Goal: Task Accomplishment & Management: Manage account settings

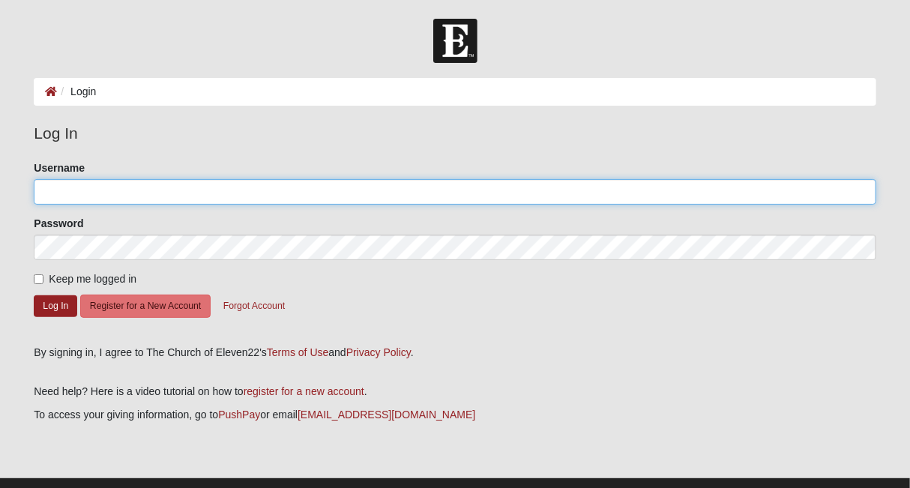
click at [123, 180] on input "Username" at bounding box center [455, 191] width 842 height 25
click at [120, 194] on input "Username" at bounding box center [455, 191] width 842 height 25
type input "[EMAIL_ADDRESS][DOMAIN_NAME]"
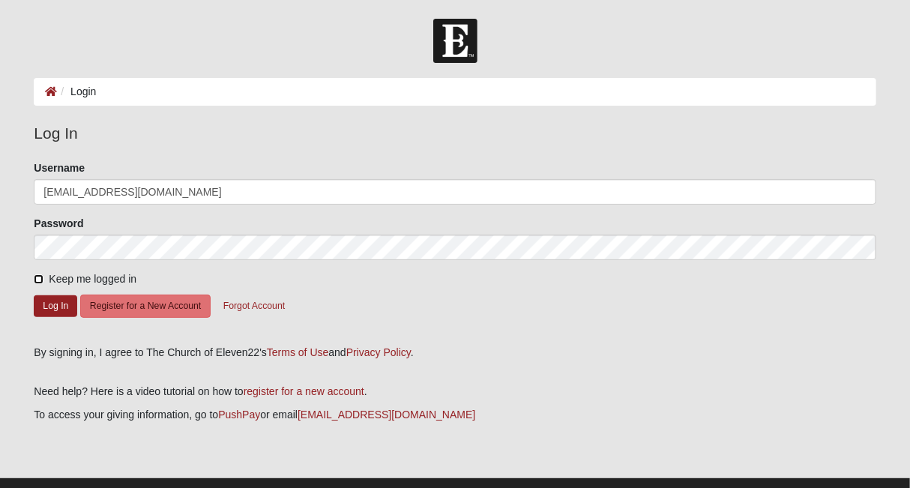
click at [36, 277] on input "Keep me logged in" at bounding box center [39, 279] width 10 height 10
checkbox input "true"
click at [49, 295] on button "Log In" at bounding box center [55, 306] width 43 height 22
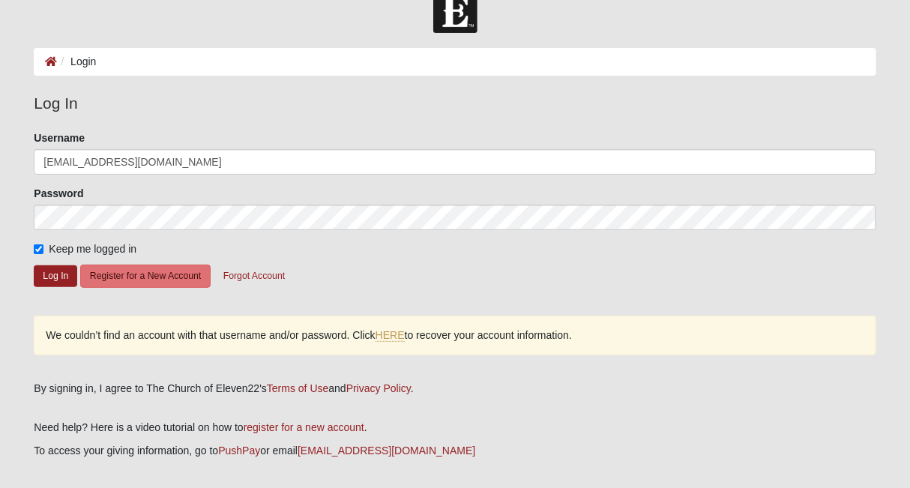
scroll to position [32, 0]
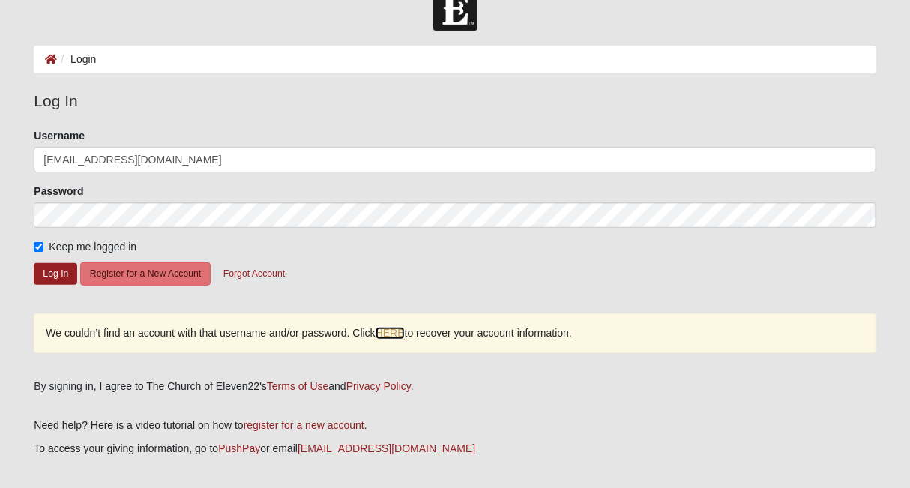
click at [399, 330] on link "HERE" at bounding box center [390, 333] width 29 height 13
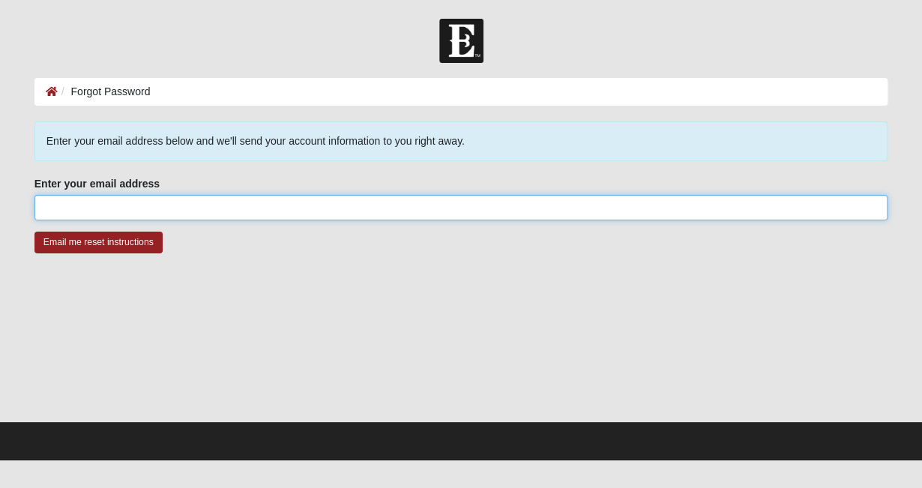
click at [129, 199] on input "Enter your email address" at bounding box center [461, 207] width 854 height 25
type input "[EMAIL_ADDRESS][DOMAIN_NAME]"
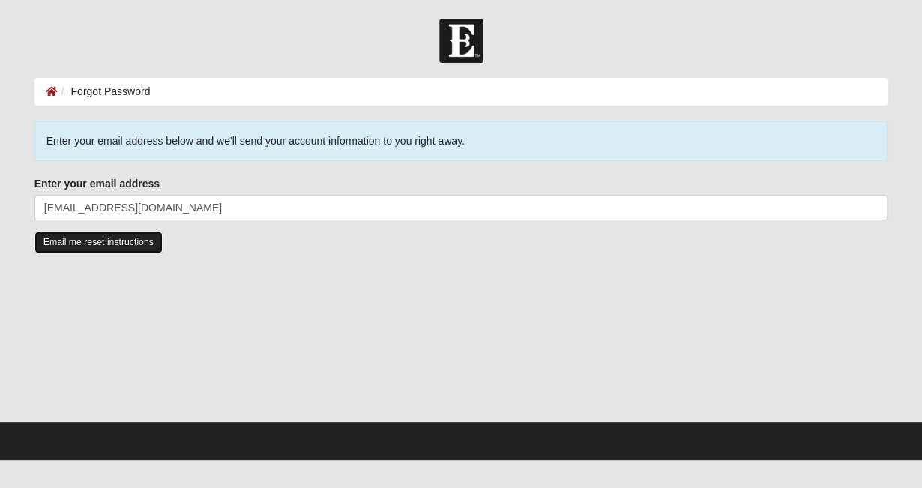
click at [85, 236] on input "Email me reset instructions" at bounding box center [98, 243] width 128 height 22
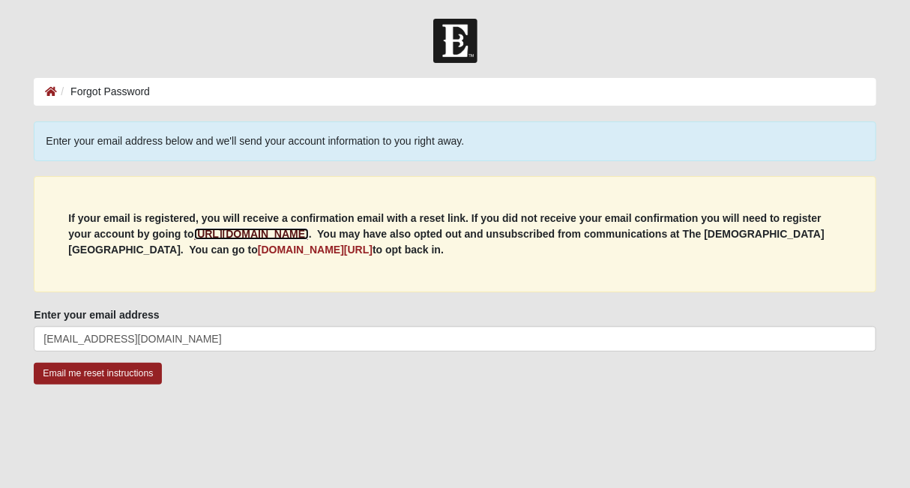
click at [275, 238] on b "https://my.coe22.com/register" at bounding box center [251, 234] width 115 height 12
click at [445, 50] on img at bounding box center [455, 41] width 44 height 44
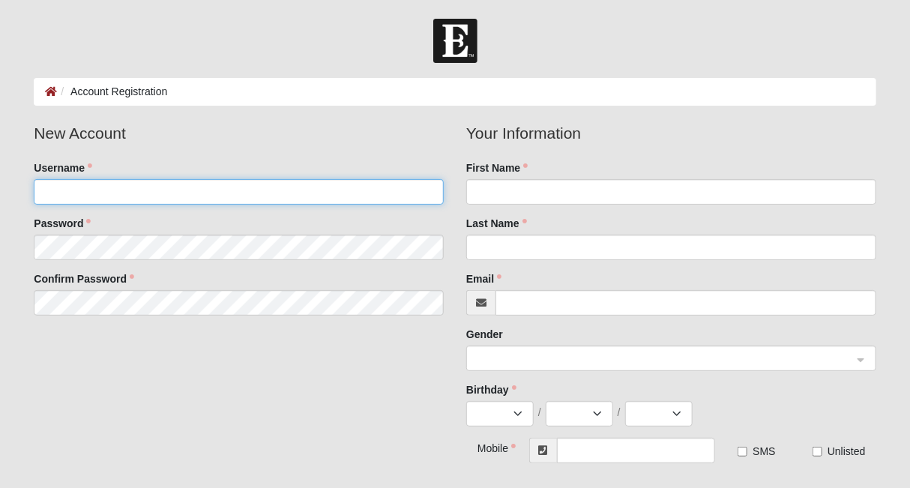
click at [218, 188] on input "Username" at bounding box center [239, 191] width 410 height 25
type input "lbhuber10"
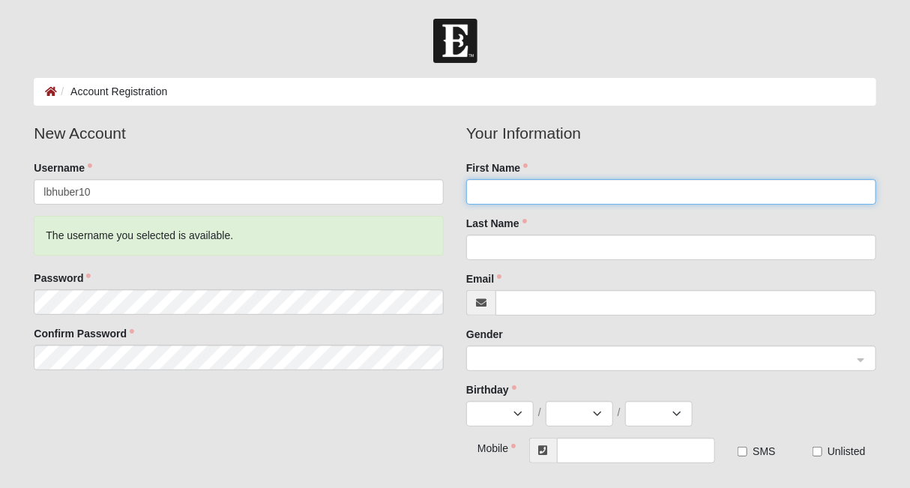
click at [496, 187] on input "First Name" at bounding box center [671, 191] width 410 height 25
type input "Laura Beth"
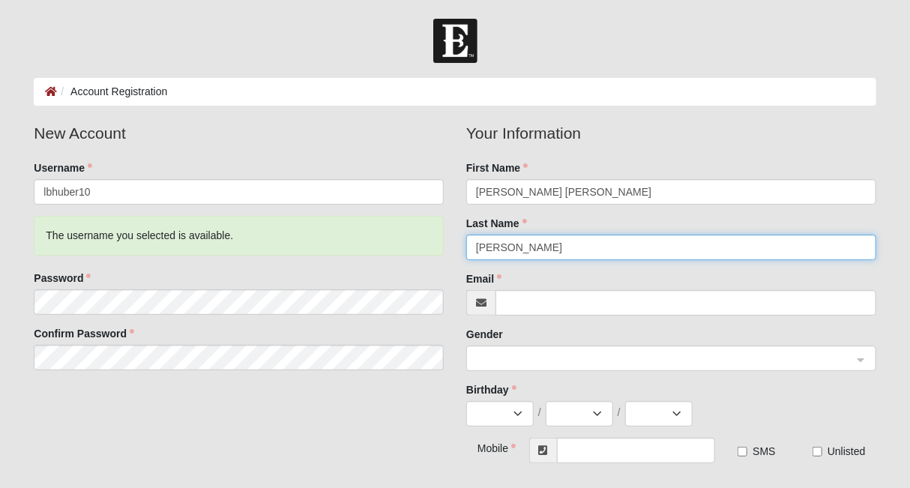
type input "Huber"
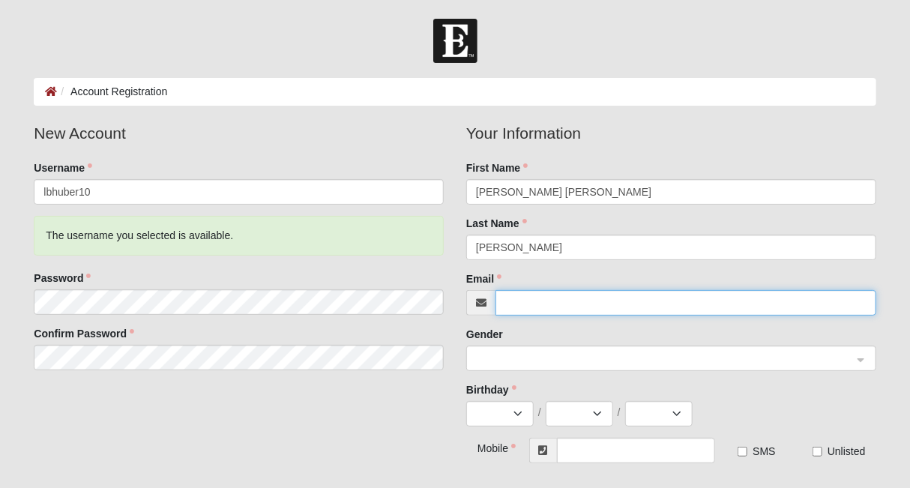
click at [519, 307] on input "Email" at bounding box center [686, 302] width 381 height 25
type input "[EMAIL_ADDRESS][DOMAIN_NAME]"
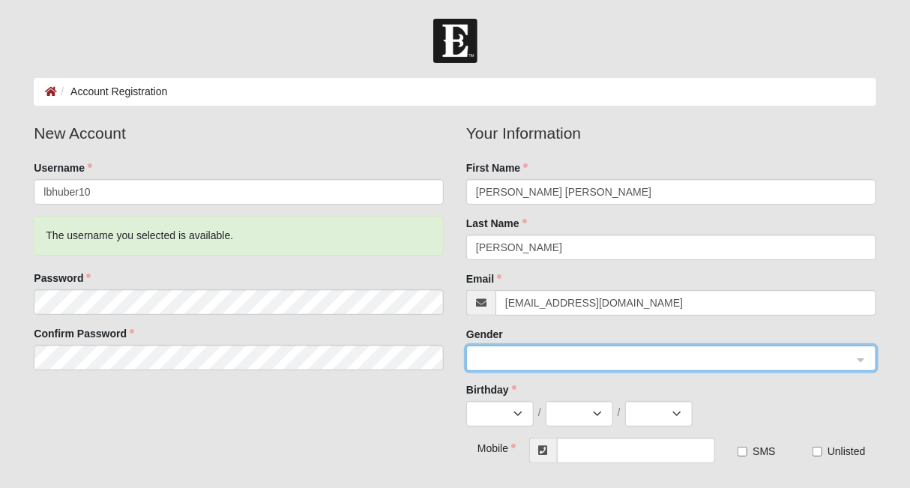
click at [514, 353] on span at bounding box center [664, 359] width 377 height 16
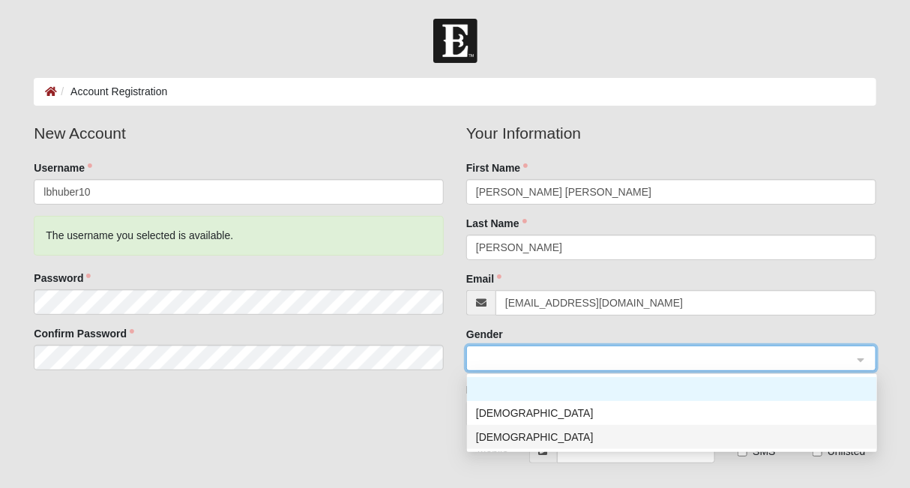
click at [493, 440] on div "Female" at bounding box center [672, 437] width 392 height 16
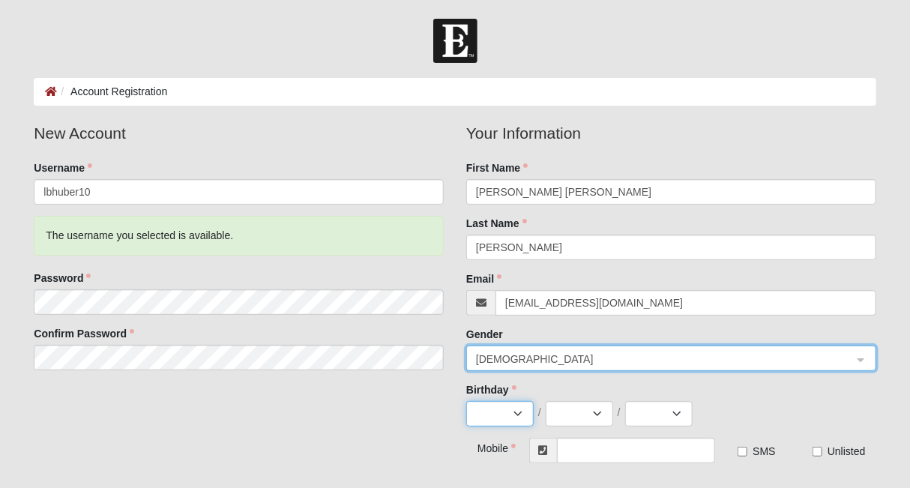
click at [510, 421] on select "Jan Feb Mar Apr May Jun Jul Aug Sep Oct Nov Dec" at bounding box center [499, 413] width 67 height 25
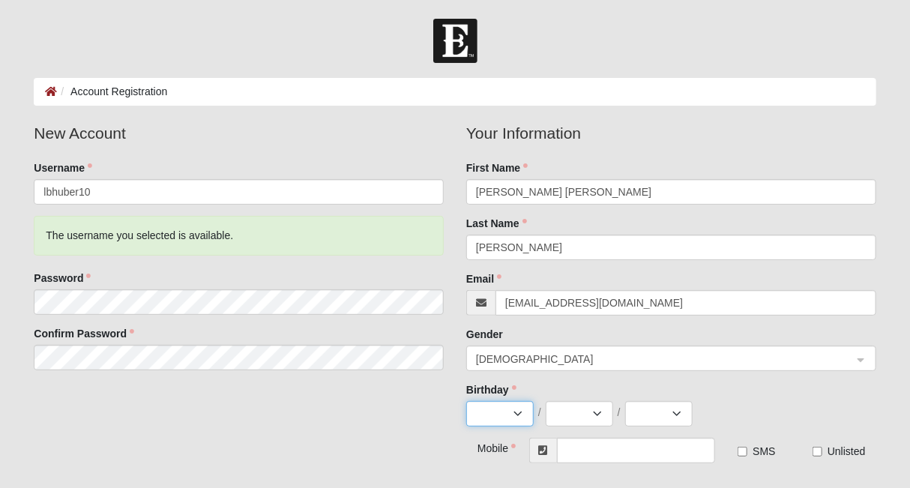
select select "10"
click at [466, 401] on select "Jan Feb Mar Apr May Jun Jul Aug Sep Oct Nov Dec" at bounding box center [499, 413] width 67 height 25
click at [584, 422] on select "1 2 3 4 5 6 7 8 9 10 11 12 13 14 15 16 17 18 19 20 21 22 23 24 25 26 27 28 29 3…" at bounding box center [579, 413] width 67 height 25
select select "27"
click at [546, 401] on select "1 2 3 4 5 6 7 8 9 10 11 12 13 14 15 16 17 18 19 20 21 22 23 24 25 26 27 28 29 3…" at bounding box center [579, 413] width 67 height 25
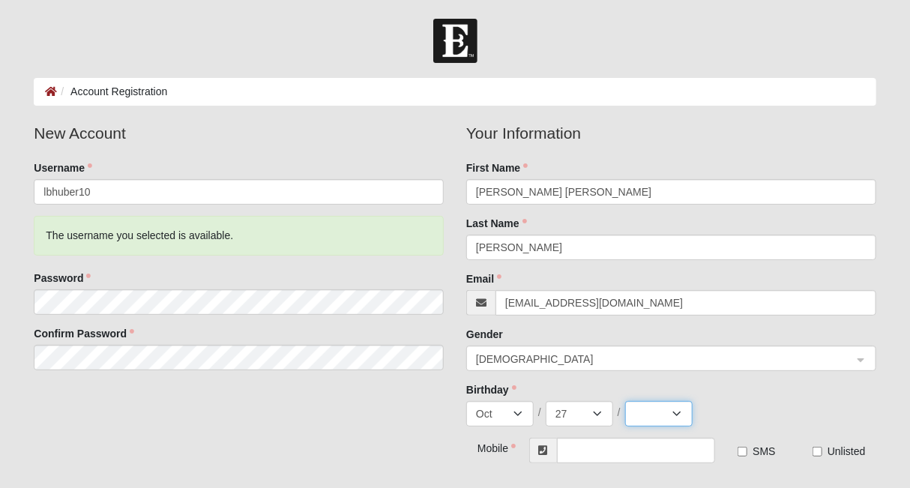
click at [648, 416] on select "2025 2024 2023 2022 2021 2020 2019 2018 2017 2016 2015 2014 2013 2012 2011 2010…" at bounding box center [658, 413] width 67 height 25
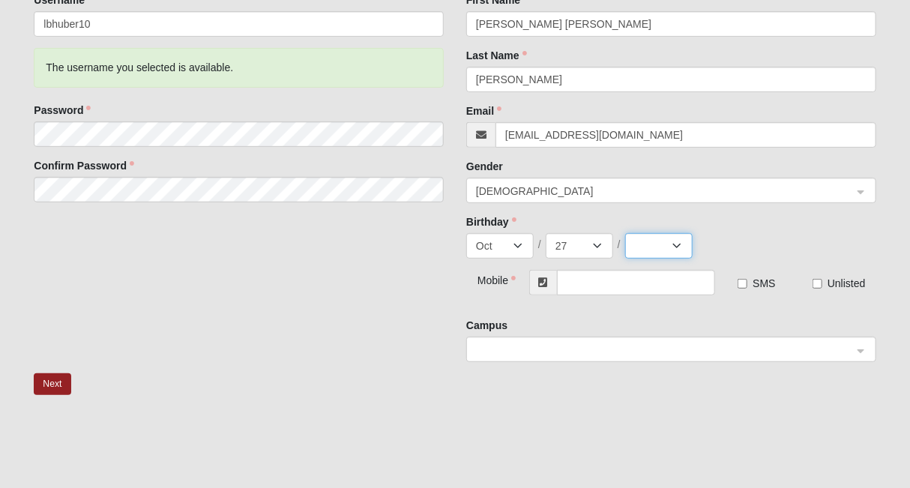
scroll to position [164, 0]
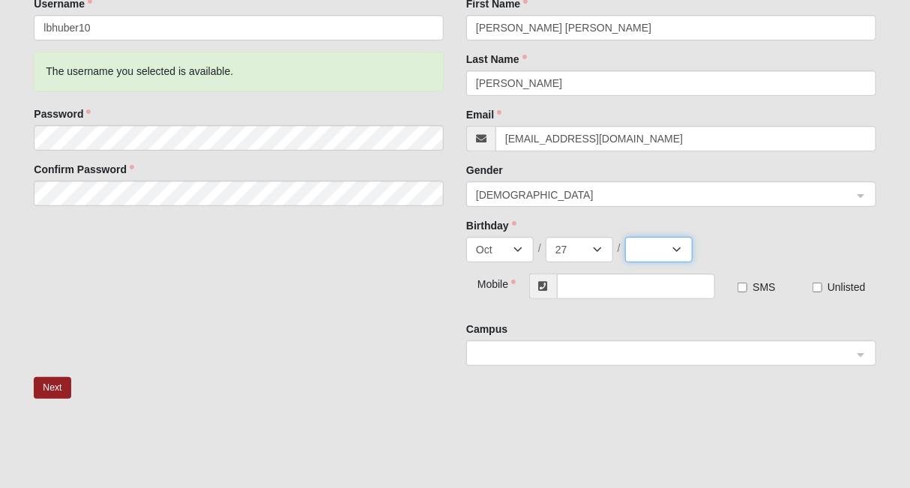
click at [680, 256] on select "2025 2024 2023 2022 2021 2020 2019 2018 2017 2016 2015 2014 2013 2012 2011 2010…" at bounding box center [658, 249] width 67 height 25
select select "1989"
click at [625, 237] on select "2025 2024 2023 2022 2021 2020 2019 2018 2017 2016 2015 2014 2013 2012 2011 2010…" at bounding box center [658, 249] width 67 height 25
click at [621, 283] on input "text" at bounding box center [636, 286] width 159 height 25
type input "[PHONE_NUMBER]"
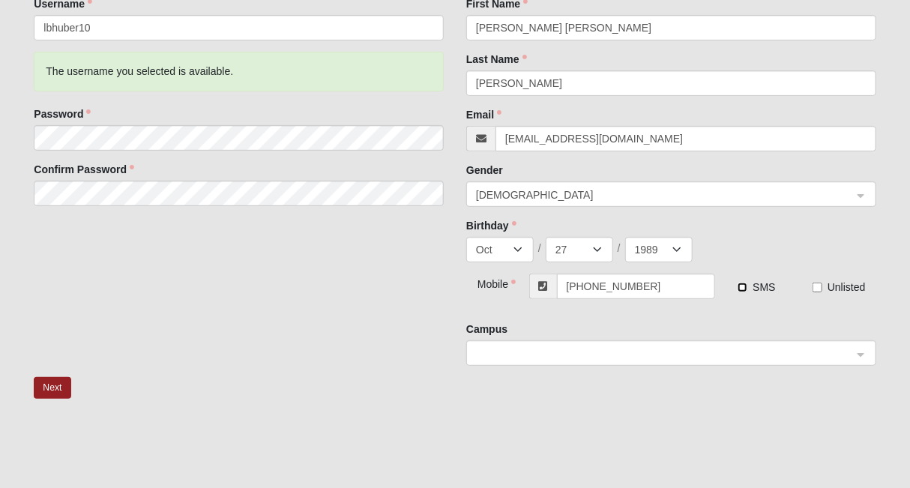
click at [742, 289] on input "SMS" at bounding box center [743, 288] width 10 height 10
checkbox input "true"
click at [653, 356] on span at bounding box center [664, 354] width 377 height 16
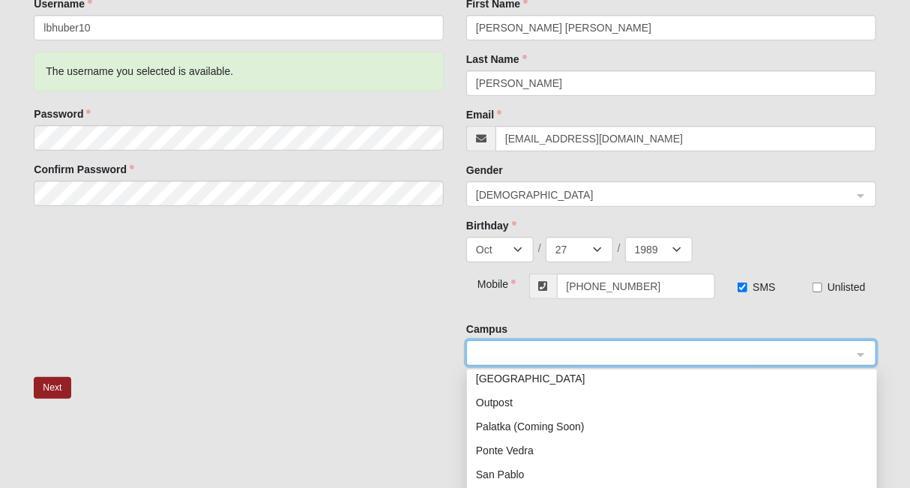
scroll to position [192, 0]
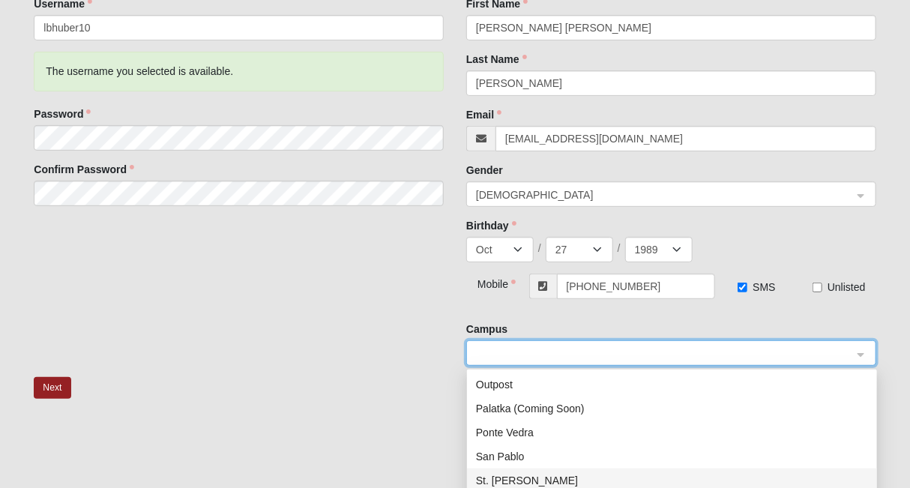
click at [532, 481] on div "St. Johns" at bounding box center [672, 480] width 392 height 16
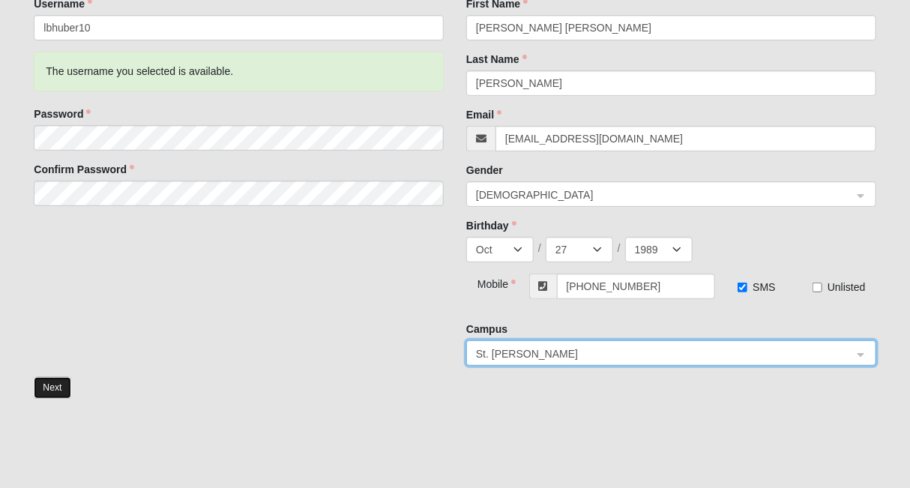
click at [39, 392] on button "Next" at bounding box center [52, 388] width 37 height 22
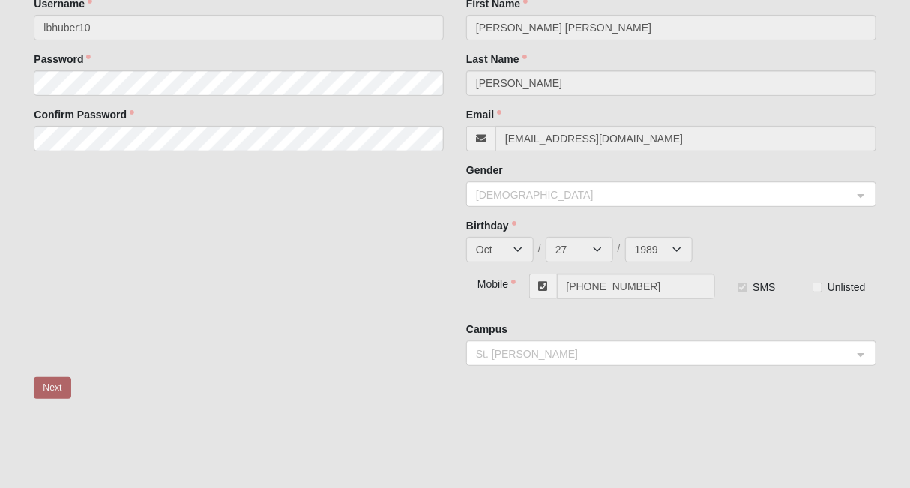
scroll to position [20, 0]
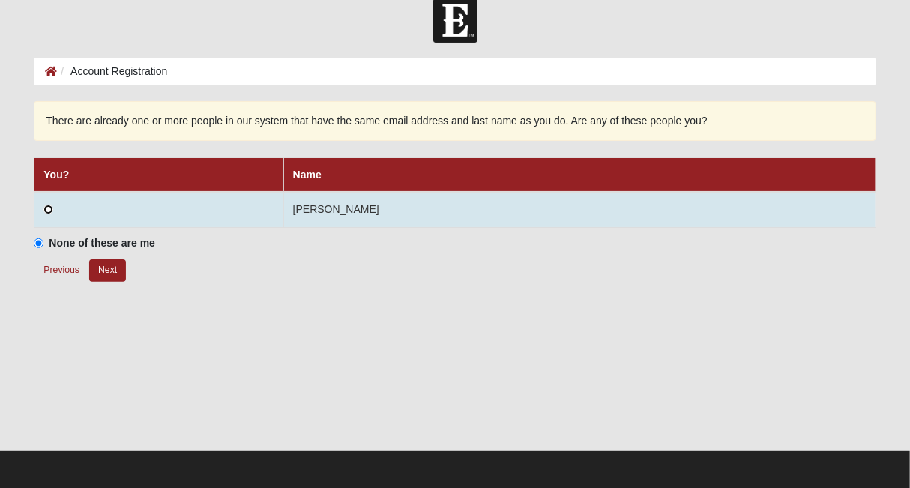
click at [43, 206] on input "radio" at bounding box center [48, 210] width 10 height 10
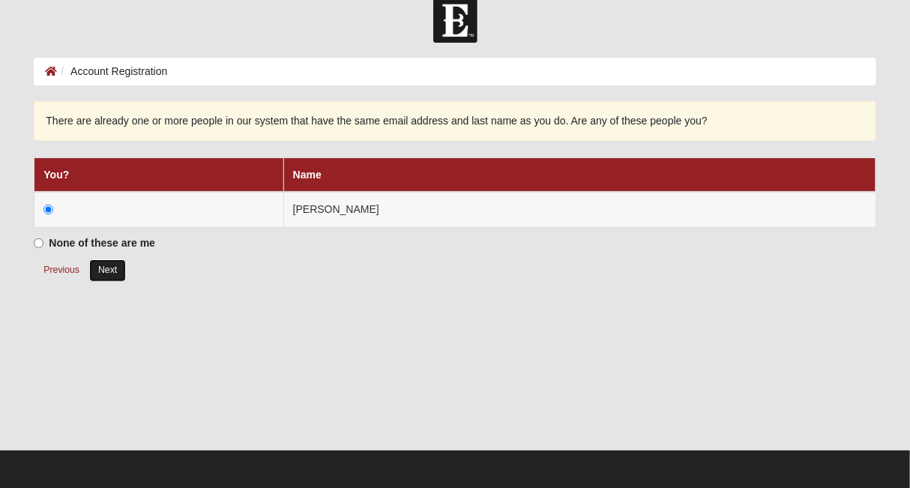
click at [89, 271] on button "Next" at bounding box center [107, 270] width 37 height 22
radio input "true"
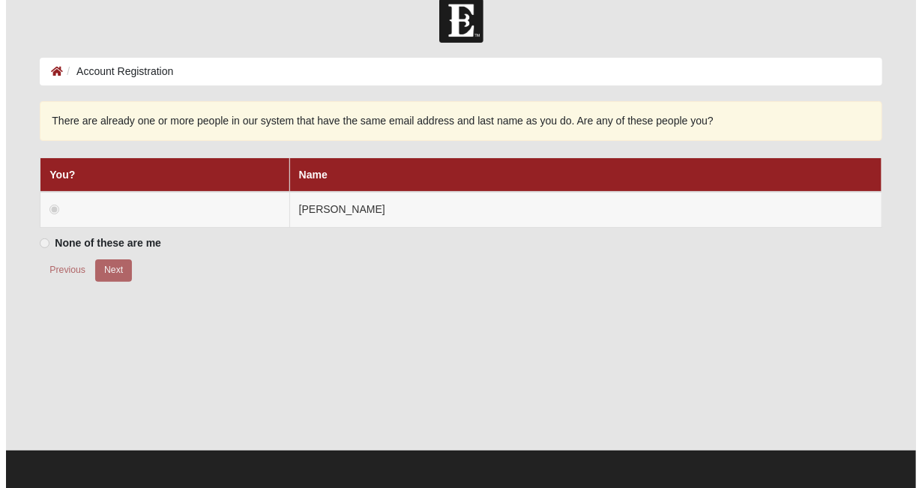
scroll to position [0, 0]
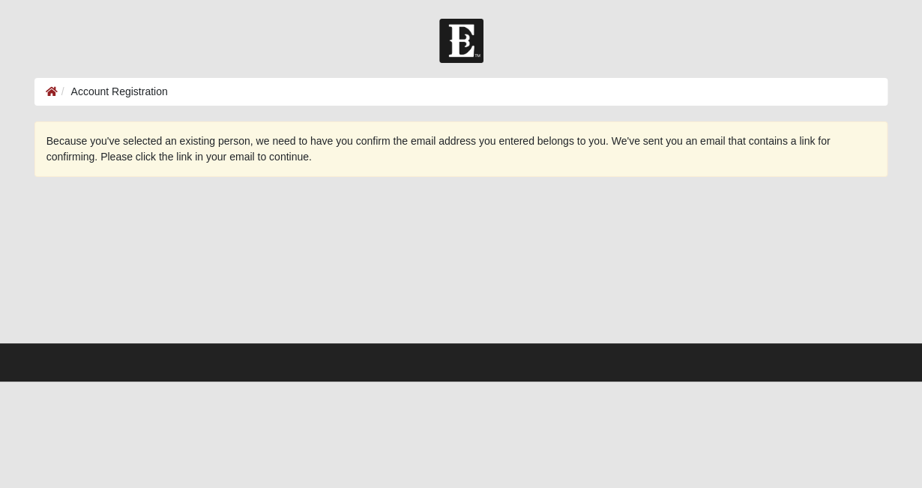
click at [452, 45] on img at bounding box center [461, 41] width 44 height 44
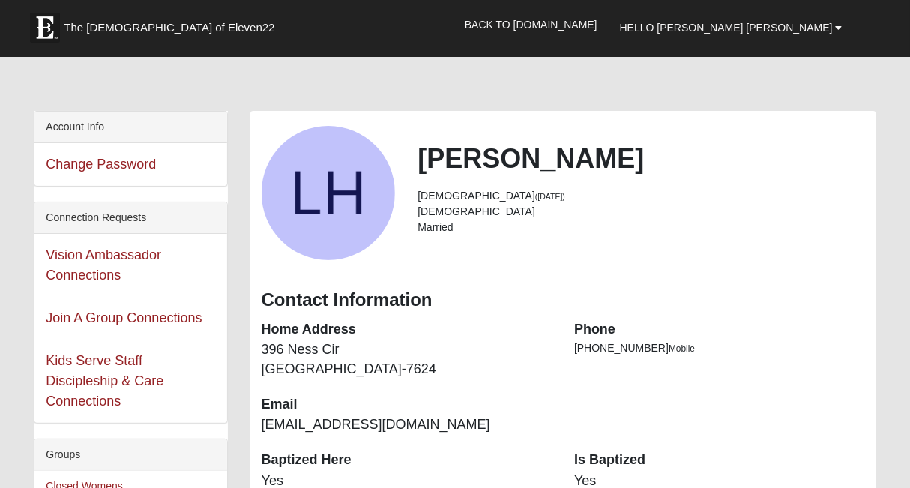
scroll to position [14, 0]
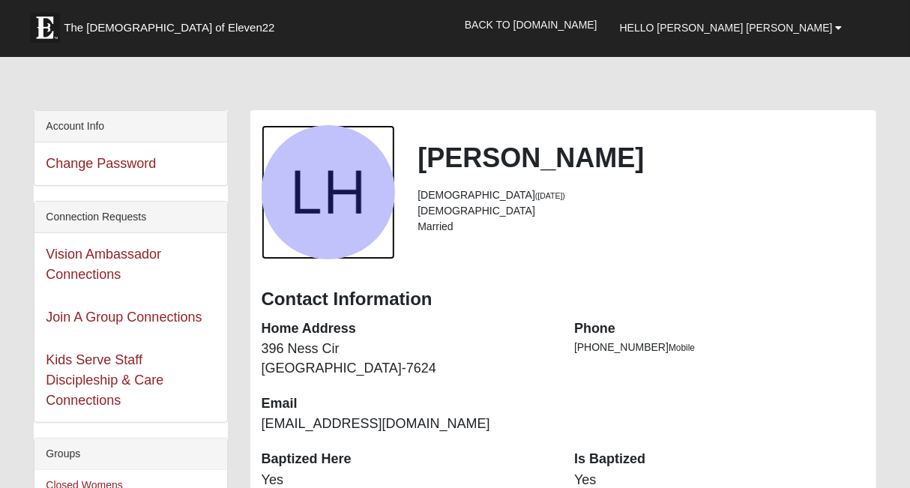
click at [328, 205] on div "View Fullsize Photo" at bounding box center [329, 192] width 134 height 134
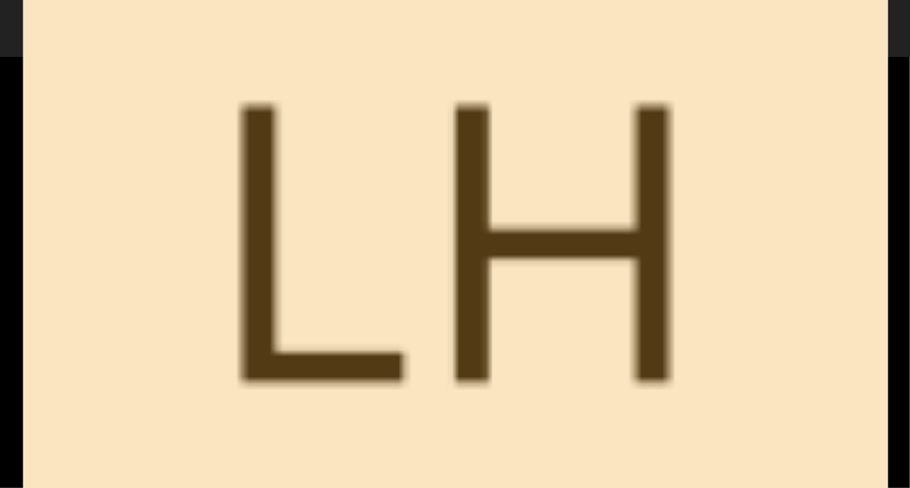
click at [5, 116] on div "View Fullsize Photo" at bounding box center [455, 244] width 910 height 488
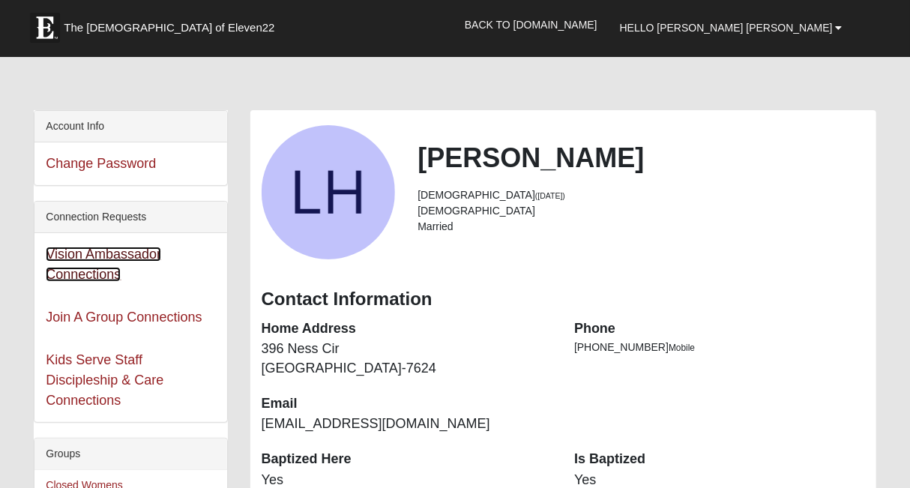
click at [88, 251] on link "Vision Ambassador Connections" at bounding box center [103, 264] width 115 height 35
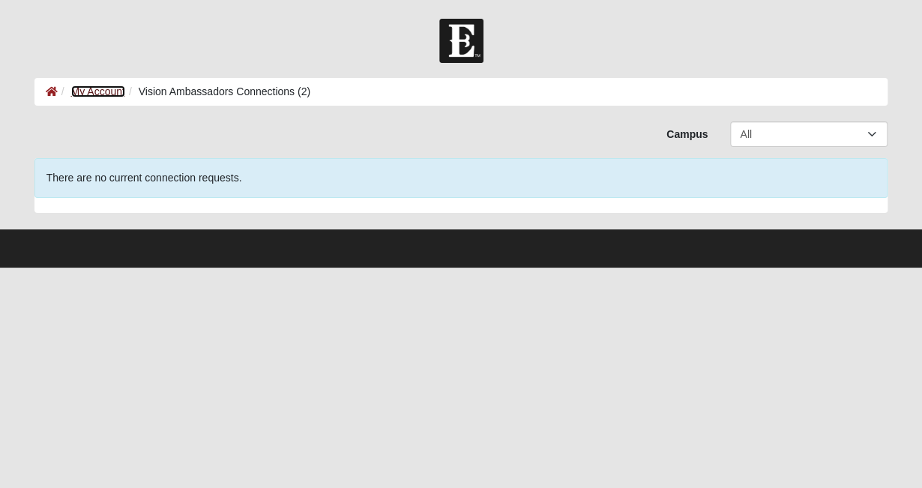
click at [98, 94] on link "My Account" at bounding box center [98, 91] width 54 height 12
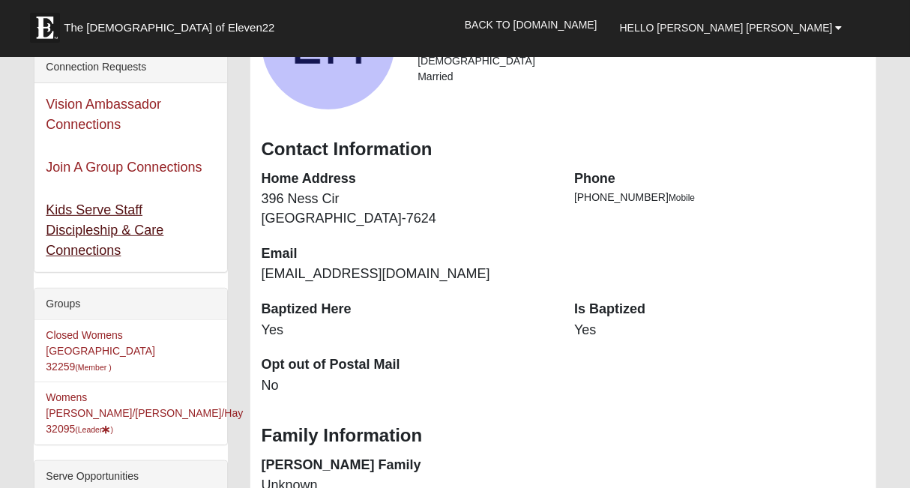
scroll to position [187, 0]
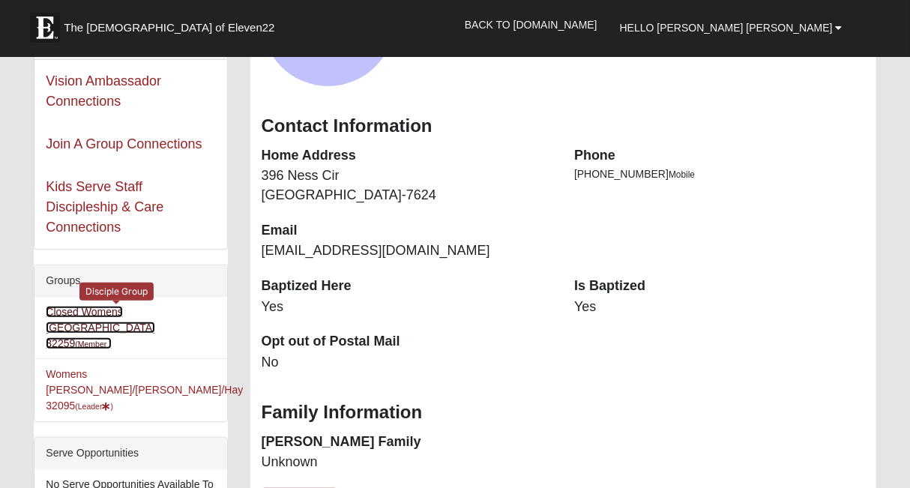
click at [73, 306] on link "Closed Womens Beacon Lake 32259 (Member )" at bounding box center [100, 327] width 109 height 43
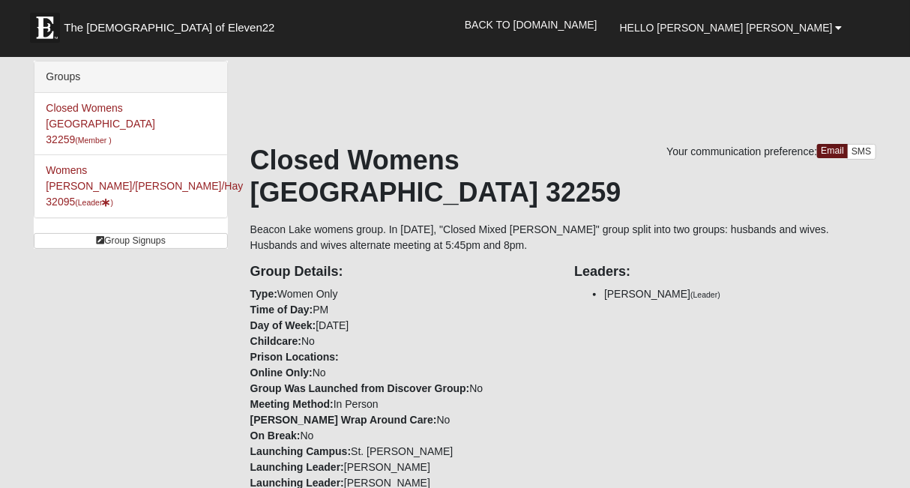
scroll to position [2, 0]
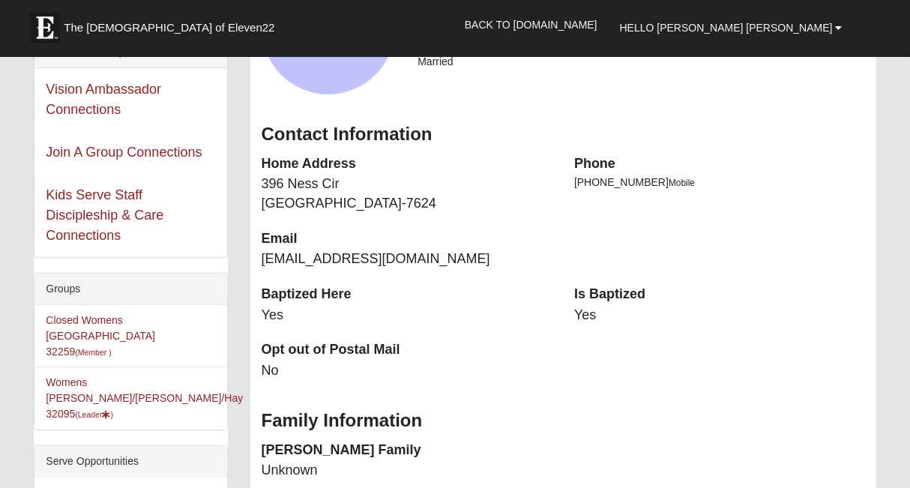
scroll to position [180, 0]
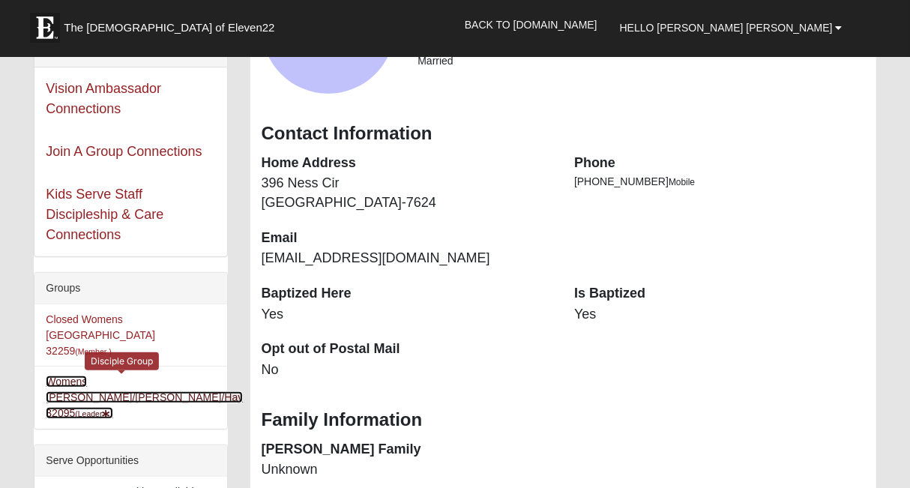
click at [67, 376] on link "Womens [PERSON_NAME]/[PERSON_NAME]/Hay 32095 (Leader )" at bounding box center [144, 397] width 197 height 43
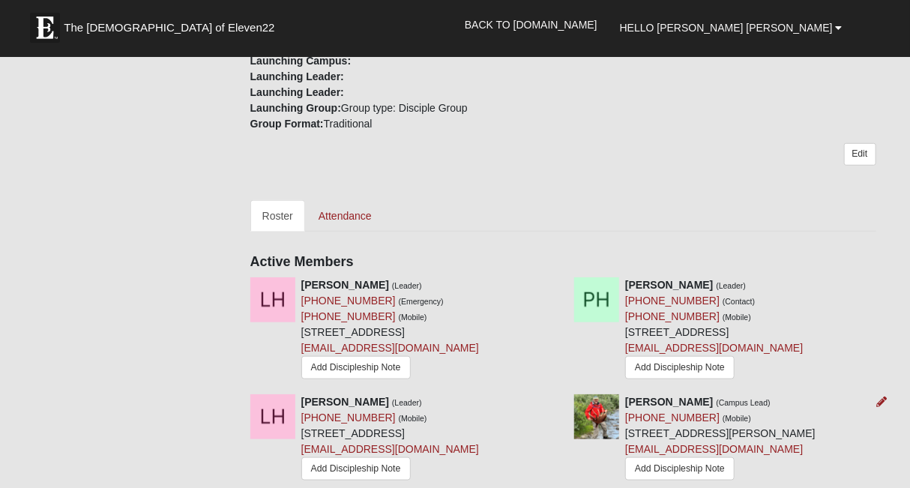
scroll to position [416, 0]
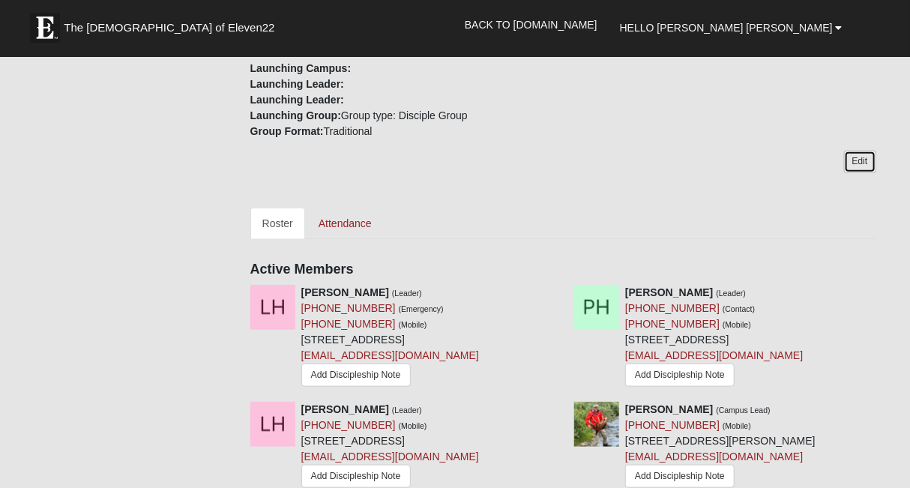
click at [860, 151] on link "Edit" at bounding box center [860, 162] width 32 height 22
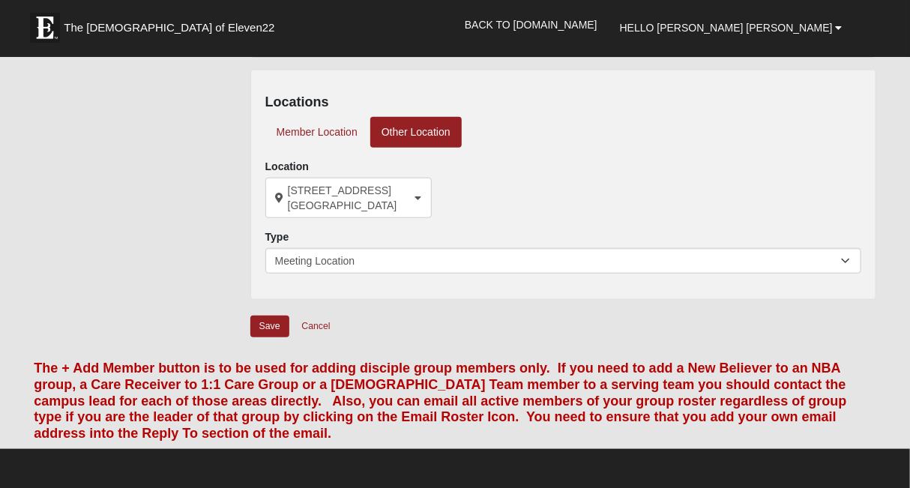
scroll to position [483, 0]
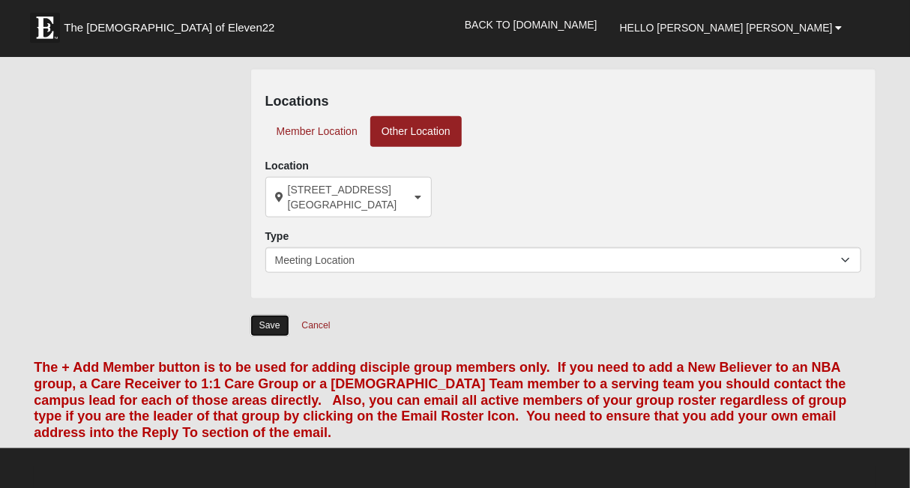
click at [262, 335] on input "Save" at bounding box center [269, 326] width 39 height 22
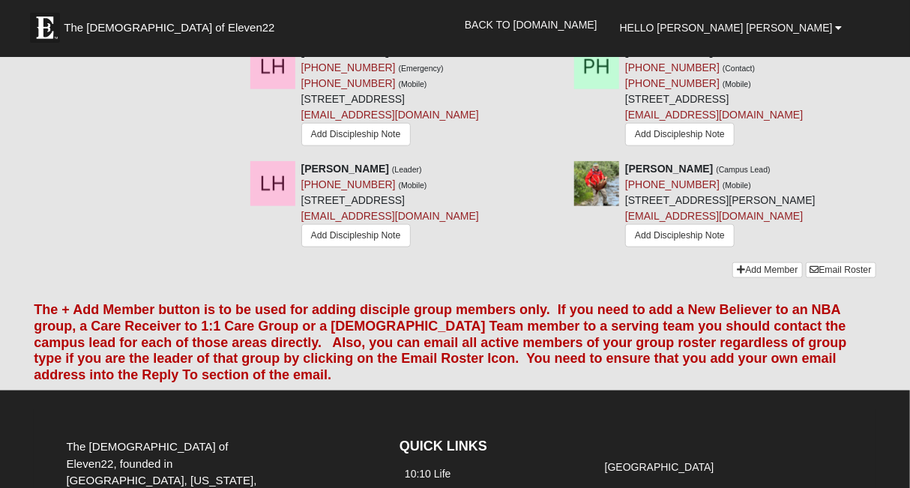
scroll to position [660, 0]
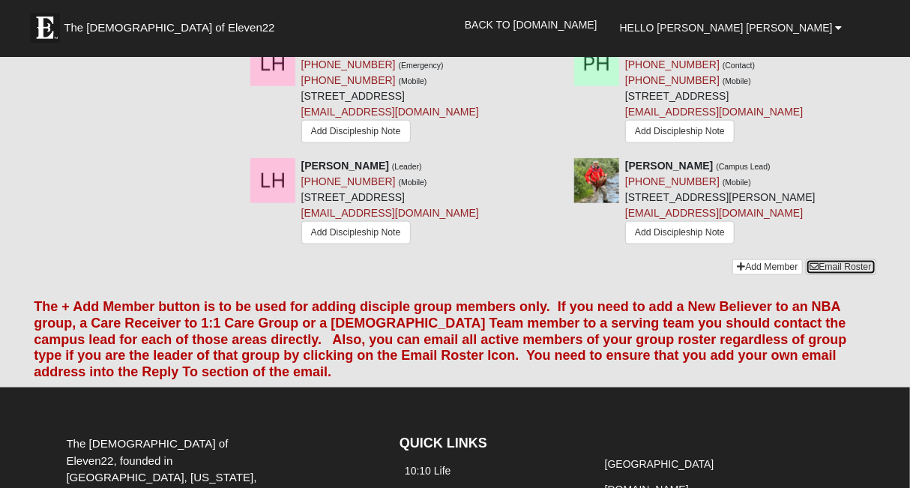
click at [820, 259] on link "Email Roster" at bounding box center [841, 267] width 70 height 16
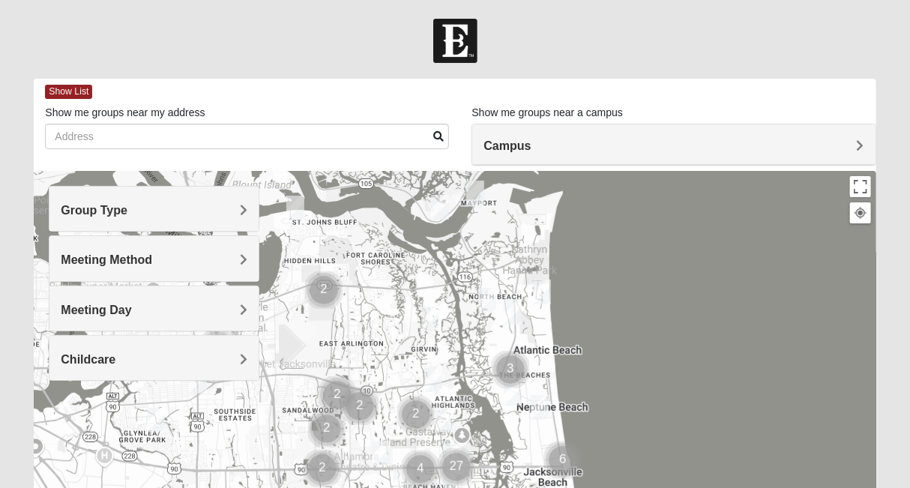
click at [114, 197] on div "Group Type" at bounding box center [153, 209] width 209 height 44
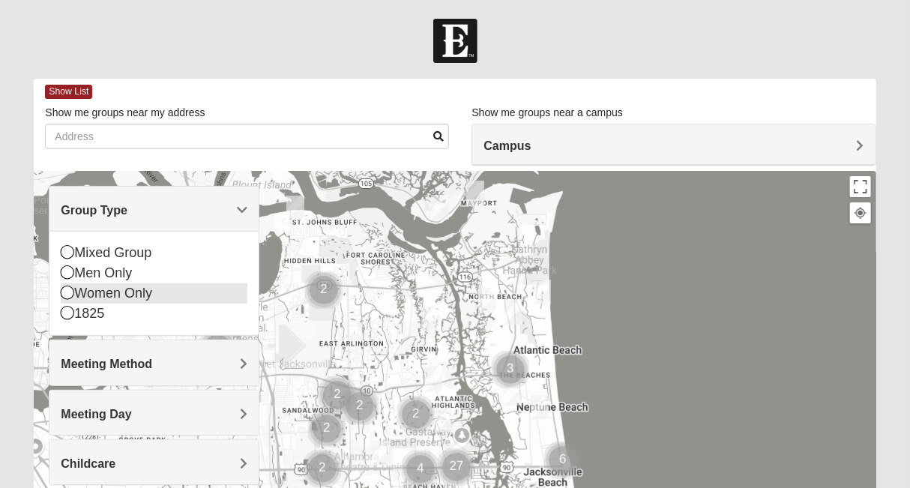
click at [66, 292] on icon at bounding box center [67, 292] width 13 height 13
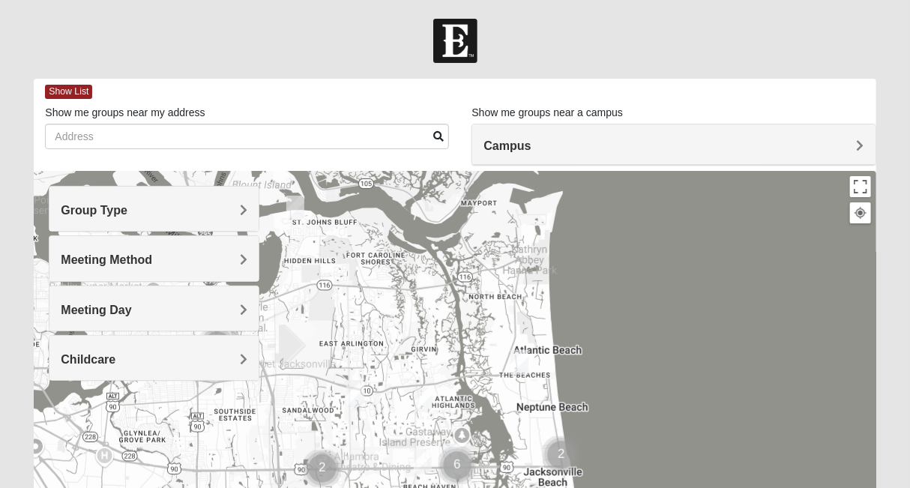
click at [126, 314] on span "Meeting Day" at bounding box center [96, 310] width 70 height 13
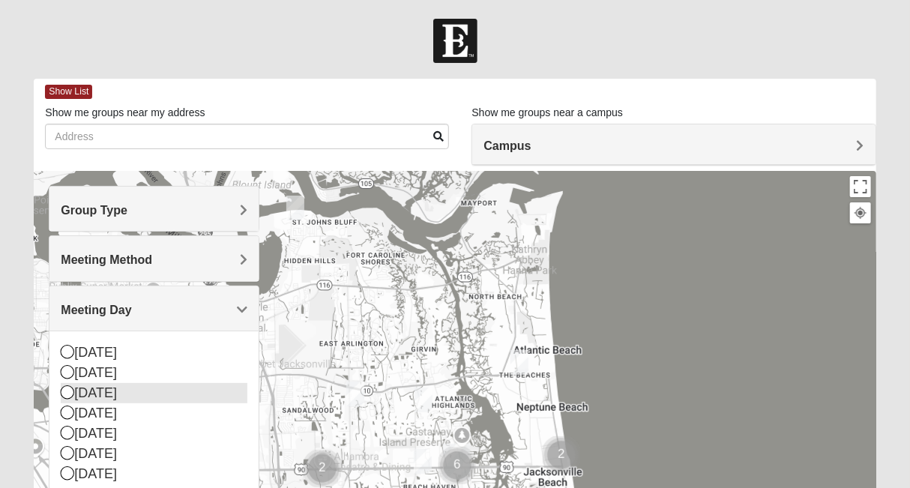
click at [65, 394] on icon at bounding box center [67, 391] width 13 height 13
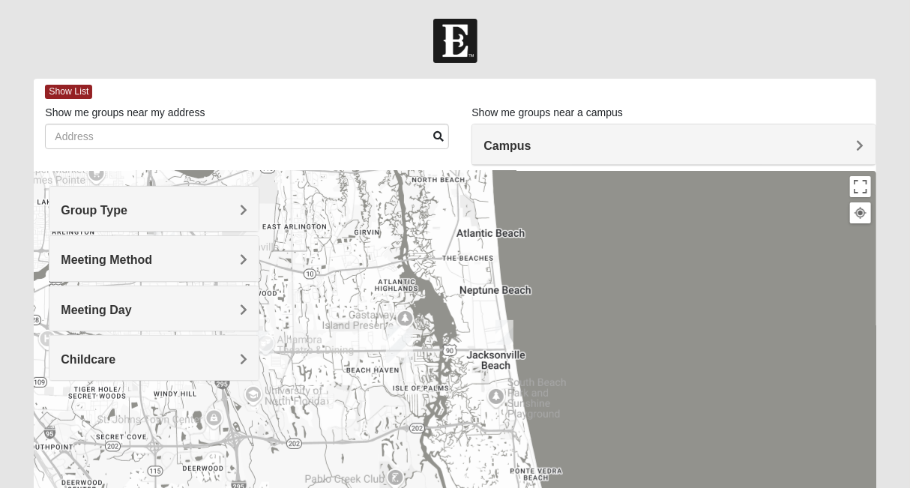
drag, startPoint x: 601, startPoint y: 398, endPoint x: 561, endPoint y: 275, distance: 129.5
click at [561, 275] on div at bounding box center [455, 471] width 842 height 600
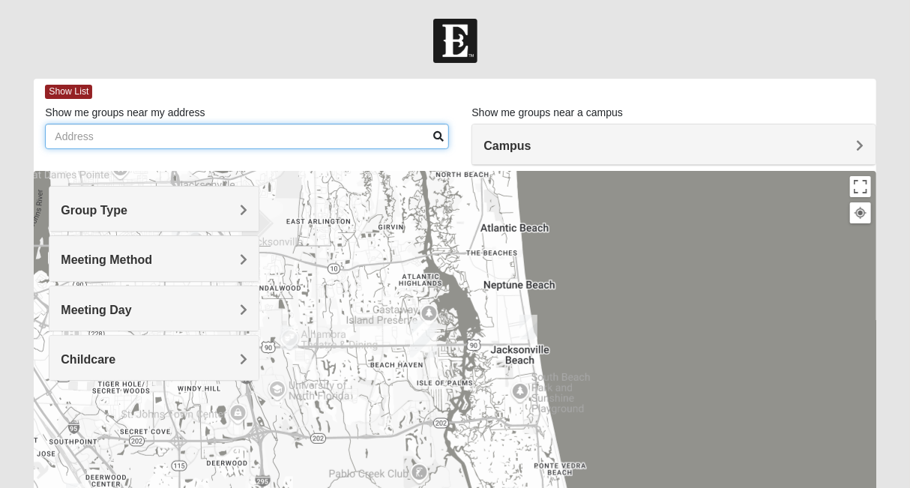
click at [126, 128] on input "Show me groups near my address" at bounding box center [247, 136] width 404 height 25
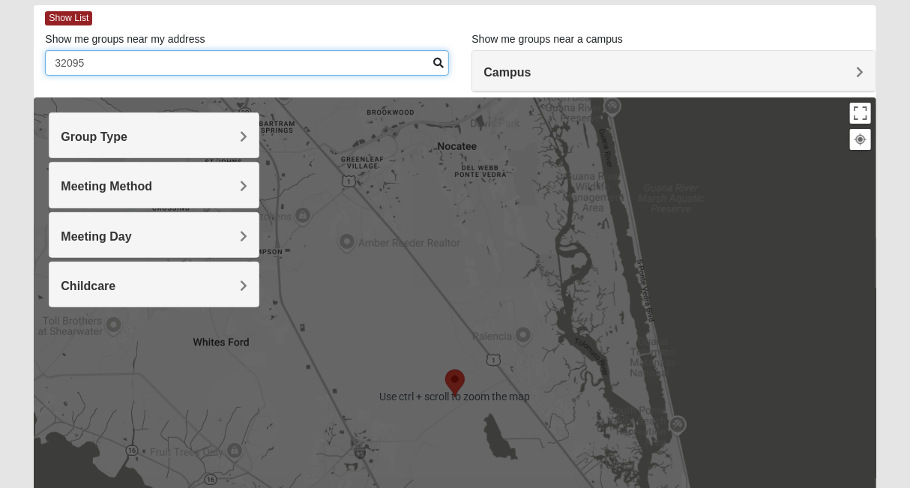
scroll to position [74, 0]
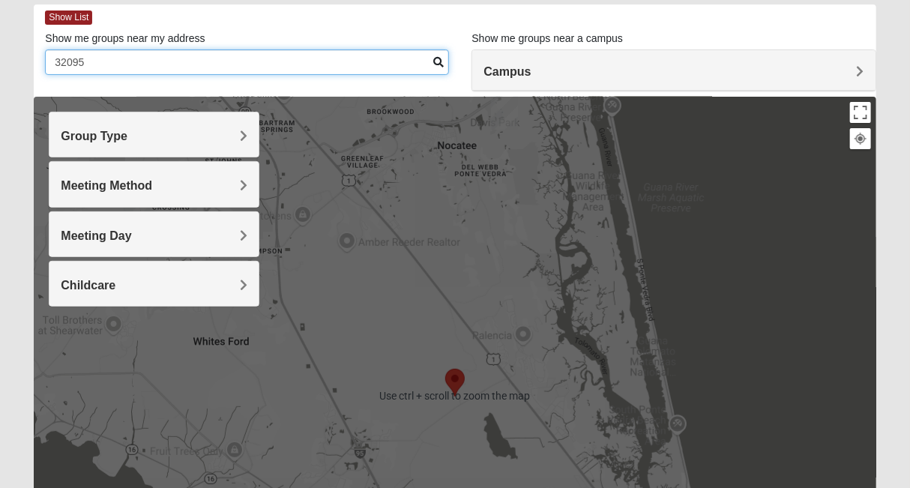
type input "32095"
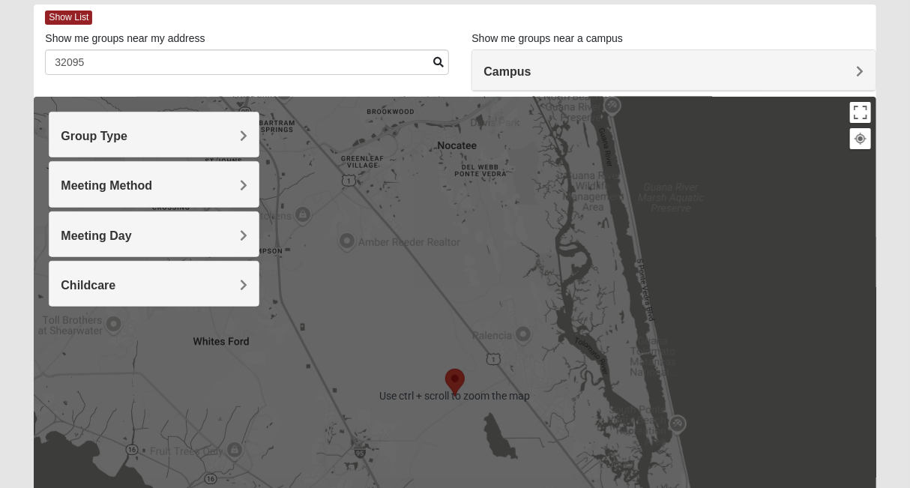
click at [579, 283] on div at bounding box center [455, 397] width 842 height 600
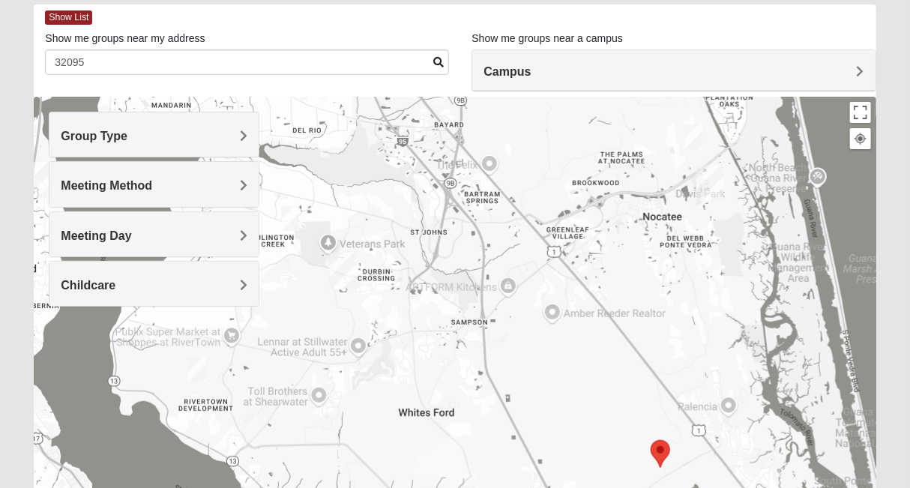
drag, startPoint x: 403, startPoint y: 265, endPoint x: 623, endPoint y: 334, distance: 230.3
click at [623, 334] on div at bounding box center [455, 397] width 842 height 600
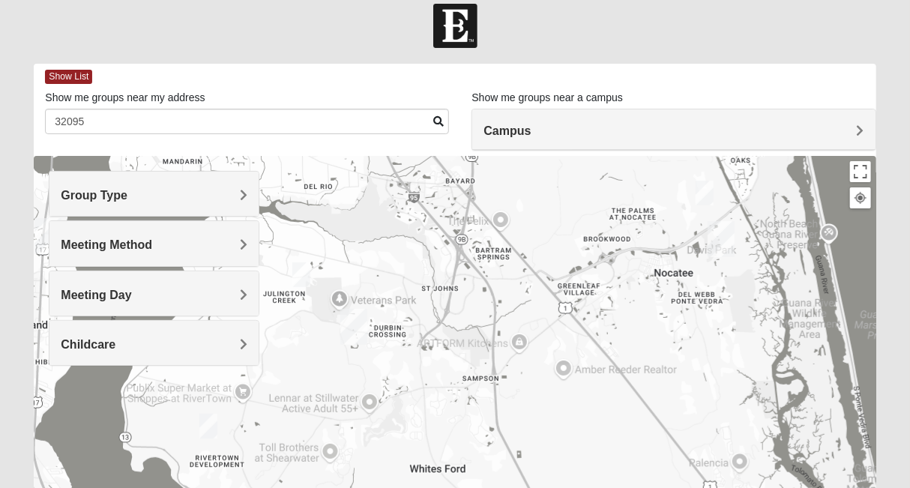
scroll to position [0, 0]
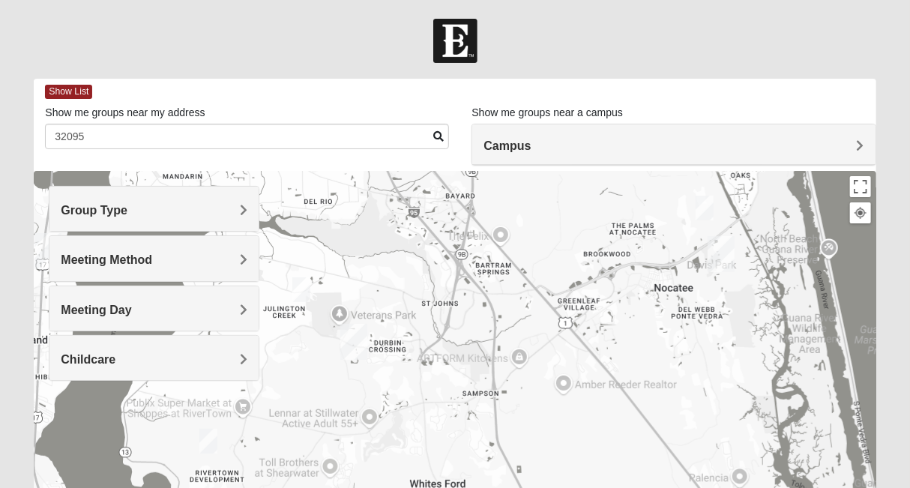
click at [307, 291] on img "Womens Iliff 32259" at bounding box center [301, 289] width 30 height 37
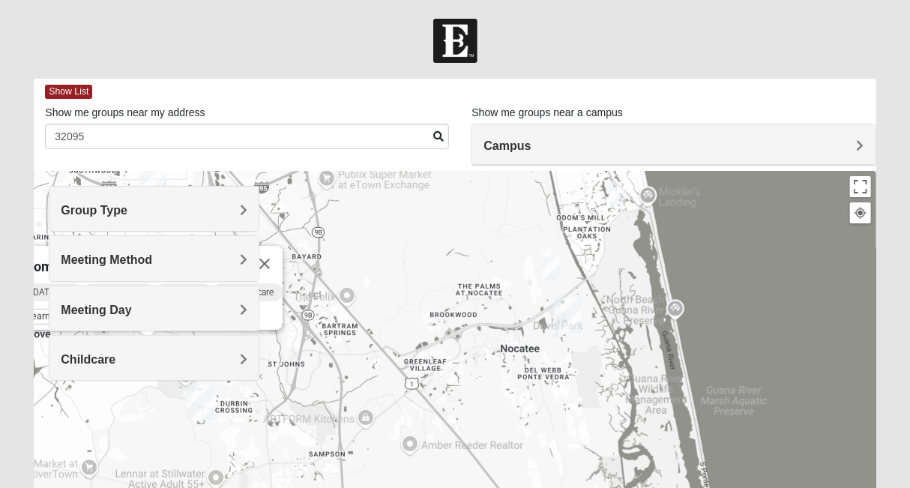
drag, startPoint x: 448, startPoint y: 370, endPoint x: 296, endPoint y: 391, distance: 152.9
click at [296, 391] on div "Womens Iliff 32259 Tuesday PM Women Only In Person No Childcare Learn More" at bounding box center [455, 471] width 842 height 600
click at [550, 267] on img "Womens Masulli 32081" at bounding box center [551, 268] width 30 height 37
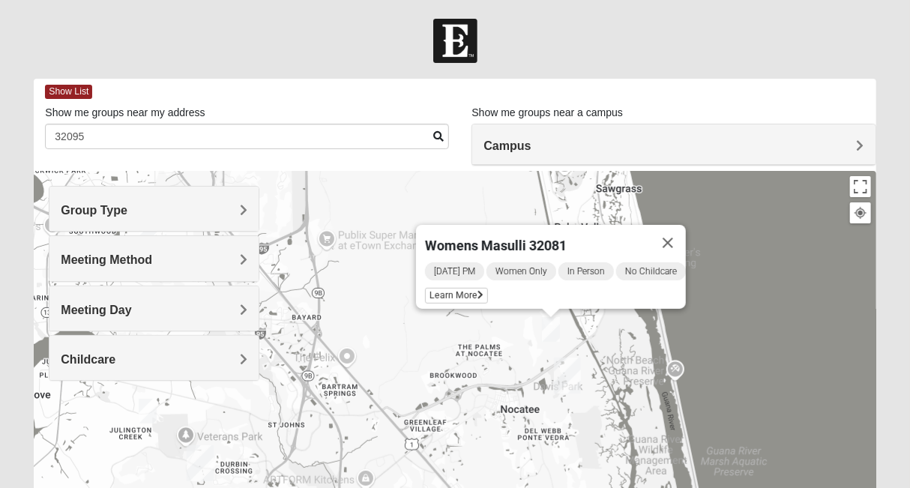
click at [417, 348] on div "Womens Masulli 32081 Tuesday PM Women Only In Person No Childcare Learn More" at bounding box center [455, 471] width 842 height 600
click at [674, 229] on button "Close" at bounding box center [668, 243] width 36 height 36
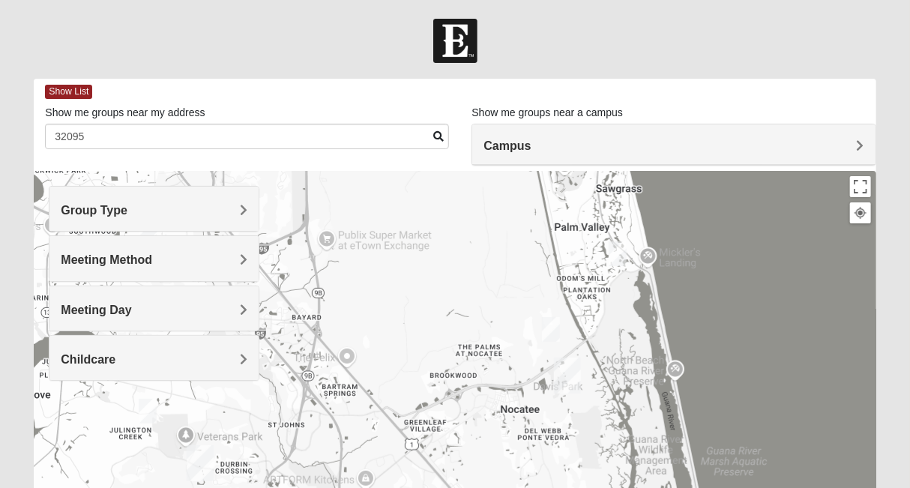
click at [616, 248] on img "Womens Beeson 32082" at bounding box center [618, 253] width 30 height 37
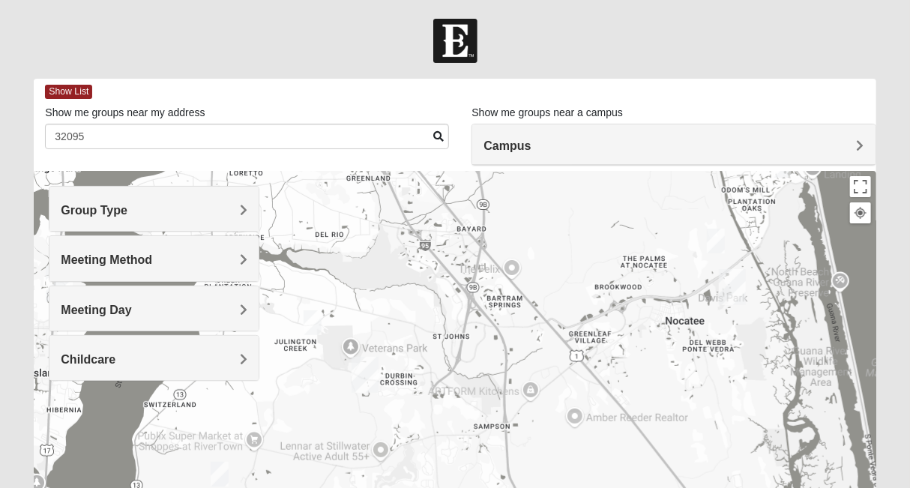
drag, startPoint x: 389, startPoint y: 358, endPoint x: 559, endPoint y: 191, distance: 237.5
click at [559, 191] on div "Womens Beeson 32082 Tuesday AM Women Only In Person Childcare Learn More" at bounding box center [455, 471] width 842 height 600
click at [543, 317] on div "Womens Beeson 32082 Tuesday AM Women Only In Person Childcare Learn More" at bounding box center [455, 471] width 842 height 600
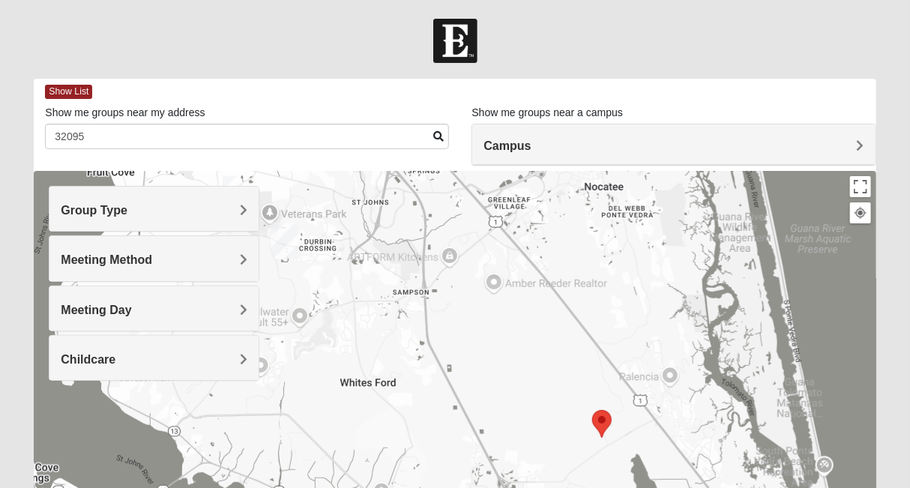
drag, startPoint x: 543, startPoint y: 317, endPoint x: 460, endPoint y: 182, distance: 158.6
click at [460, 182] on div "Womens Beeson 32082 Tuesday AM Women Only In Person Childcare Learn More" at bounding box center [455, 471] width 842 height 600
click at [604, 422] on img "Selected Address" at bounding box center [601, 424] width 31 height 40
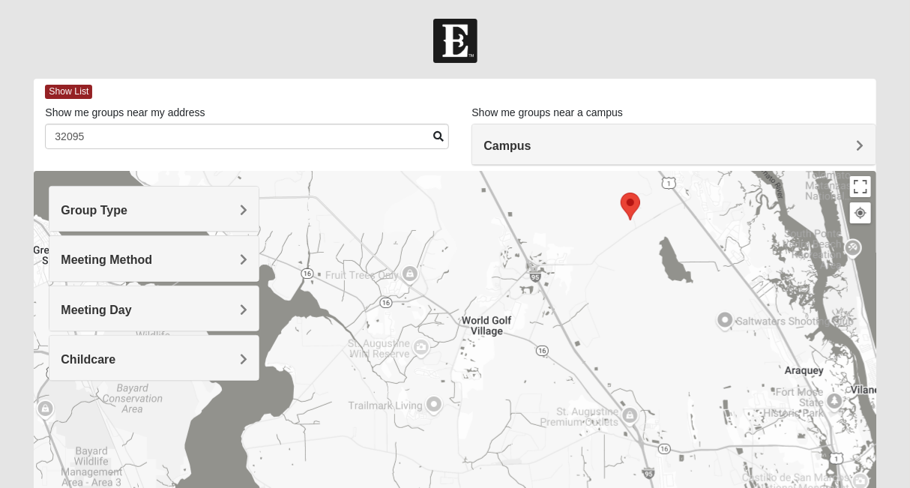
drag, startPoint x: 424, startPoint y: 343, endPoint x: 450, endPoint y: 124, distance: 220.5
click at [450, 124] on div "Show List Loading Groups Keywords Filter Additional Filters Campus Arlington Ba…" at bounding box center [455, 425] width 842 height 692
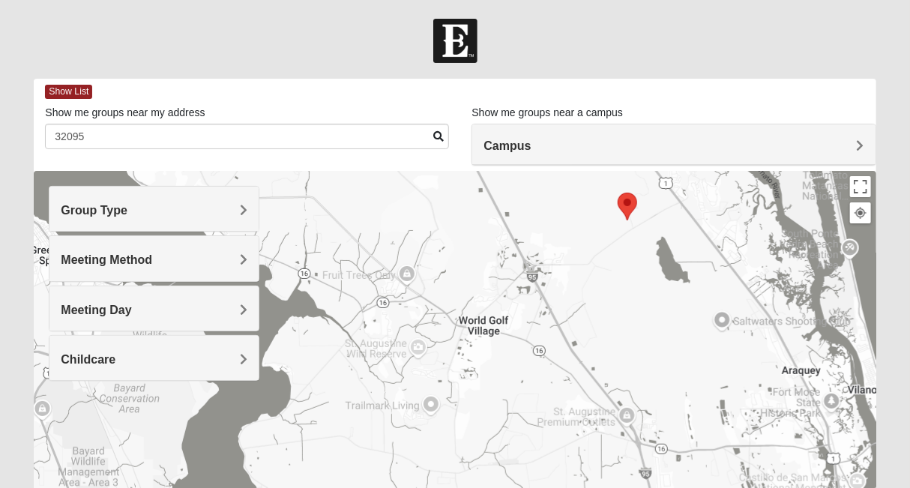
click at [154, 210] on h4 "Group Type" at bounding box center [154, 210] width 187 height 14
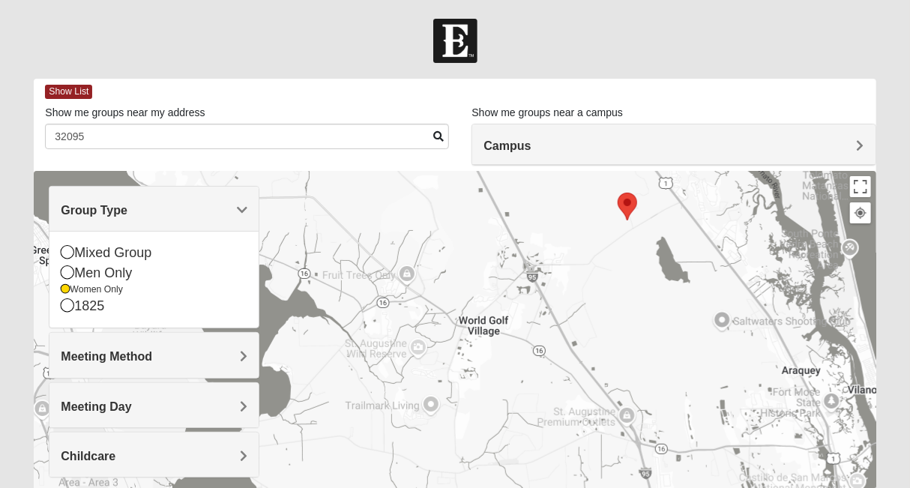
click at [154, 210] on h4 "Group Type" at bounding box center [154, 210] width 187 height 14
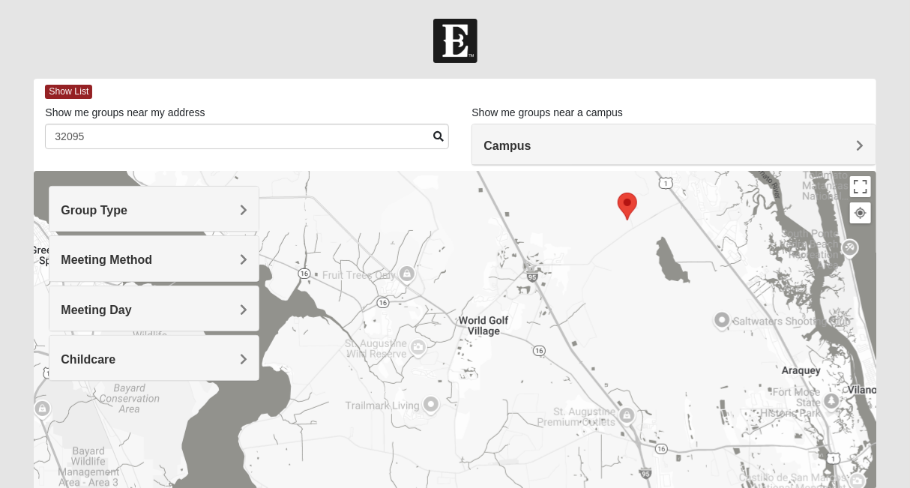
click at [123, 322] on div "Meeting Day" at bounding box center [153, 308] width 209 height 44
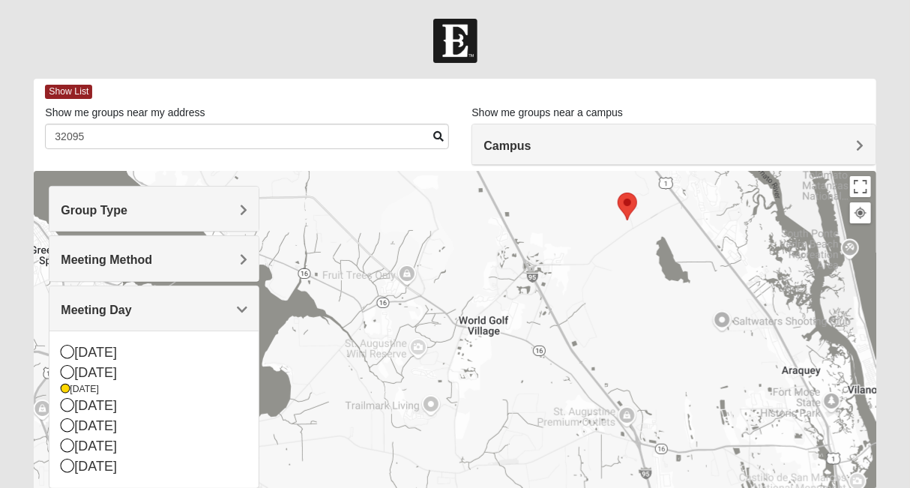
click at [123, 322] on div "Meeting Day" at bounding box center [153, 308] width 209 height 44
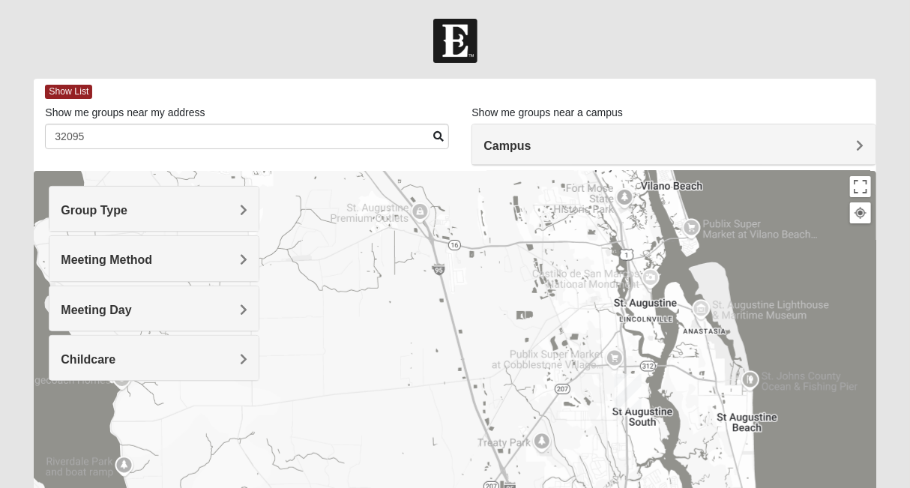
drag, startPoint x: 518, startPoint y: 373, endPoint x: 309, endPoint y: 170, distance: 291.1
click at [309, 170] on div "Show List Loading Groups Keywords Filter Additional Filters Campus Arlington Ba…" at bounding box center [455, 425] width 842 height 692
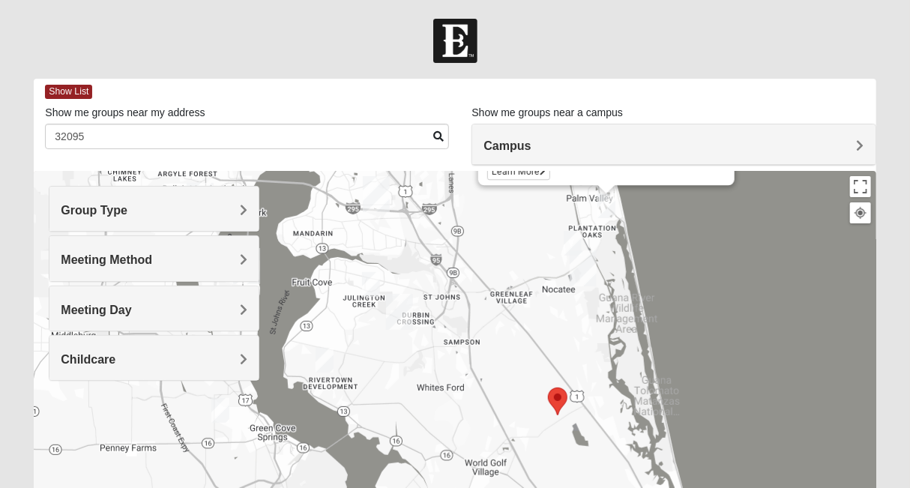
drag, startPoint x: 461, startPoint y: 248, endPoint x: 599, endPoint y: 523, distance: 307.2
click at [599, 487] on html "Hello Laura Beth My Account Log Out Find A Group Error" at bounding box center [455, 413] width 910 height 826
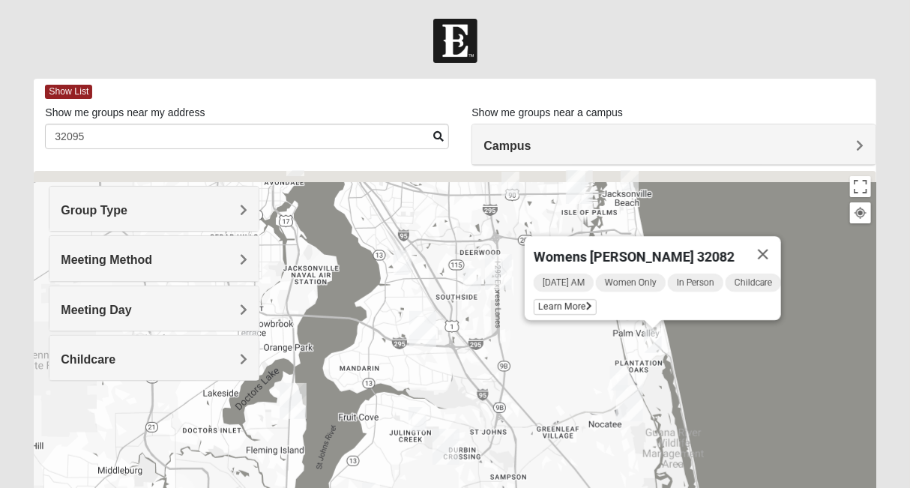
drag, startPoint x: 486, startPoint y: 317, endPoint x: 529, endPoint y: 453, distance: 142.3
click at [529, 453] on div "Womens Beeson 32082 Tuesday AM Women Only In Person Childcare Learn More" at bounding box center [455, 471] width 842 height 600
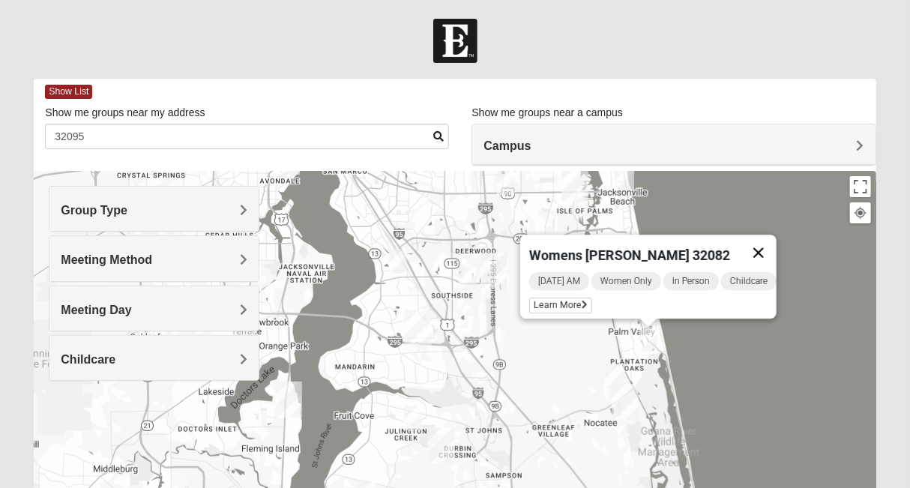
click at [761, 246] on button "Close" at bounding box center [759, 253] width 36 height 36
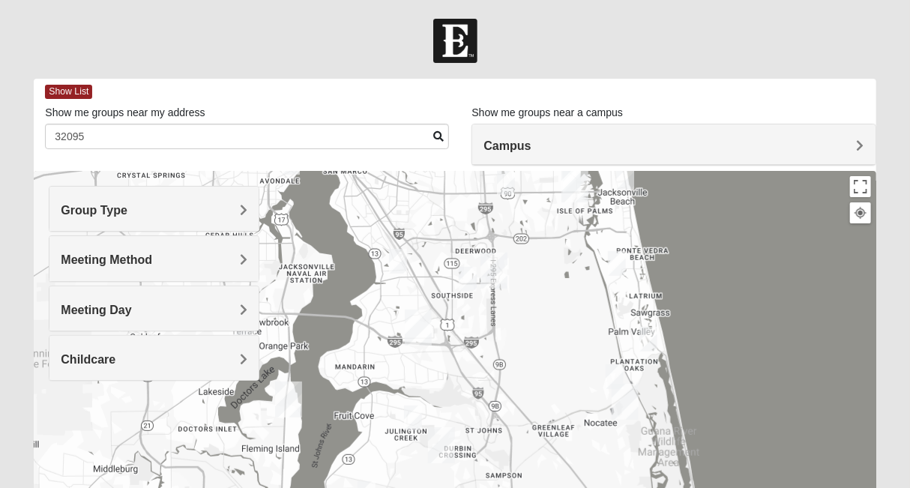
click at [417, 422] on img "Womens Iliff 32259" at bounding box center [413, 418] width 30 height 37
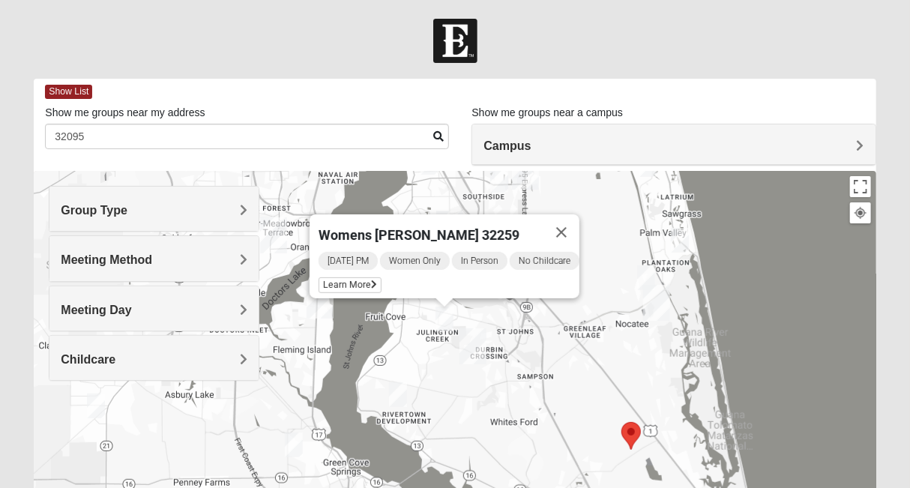
drag, startPoint x: 381, startPoint y: 453, endPoint x: 409, endPoint y: 328, distance: 128.3
click at [409, 328] on div "Womens Iliff 32259 Tuesday PM Women Only In Person No Childcare Learn More" at bounding box center [455, 471] width 842 height 600
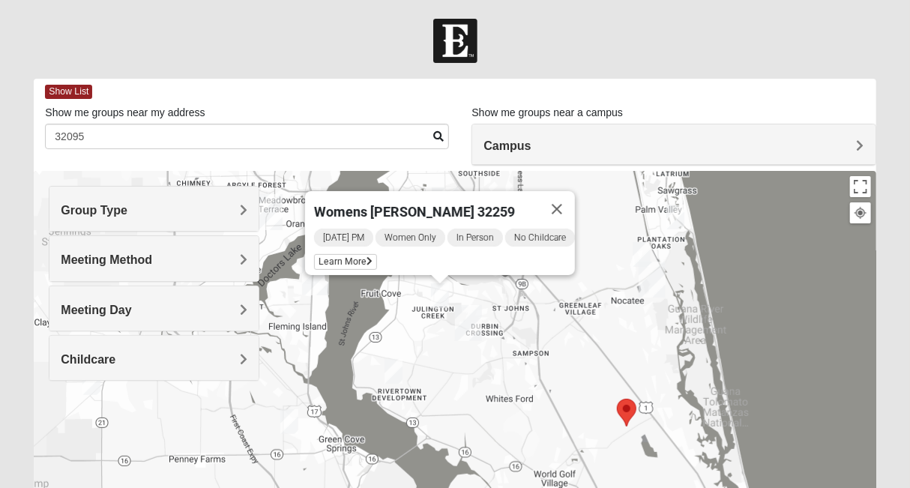
click at [393, 372] on img "Womens Caro 32259" at bounding box center [394, 371] width 30 height 37
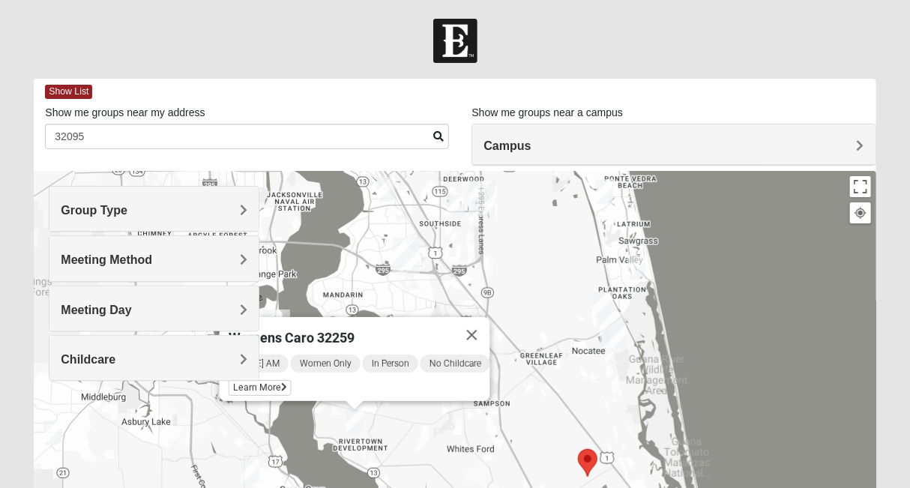
drag, startPoint x: 558, startPoint y: 292, endPoint x: 513, endPoint y: 368, distance: 88.1
click at [513, 368] on div "Womens Caro 32259 Tuesday AM Women Only In Person No Childcare Learn More" at bounding box center [455, 471] width 842 height 600
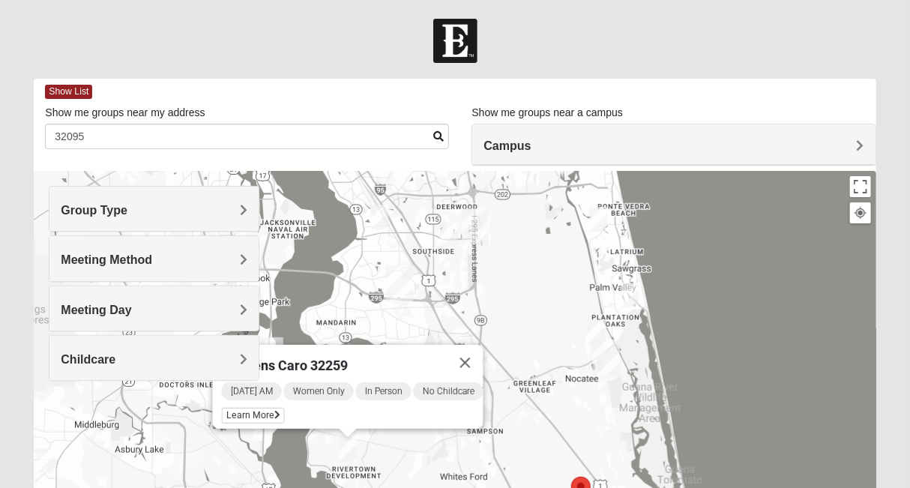
click at [599, 329] on img "Womens Masulli 32081" at bounding box center [596, 332] width 30 height 37
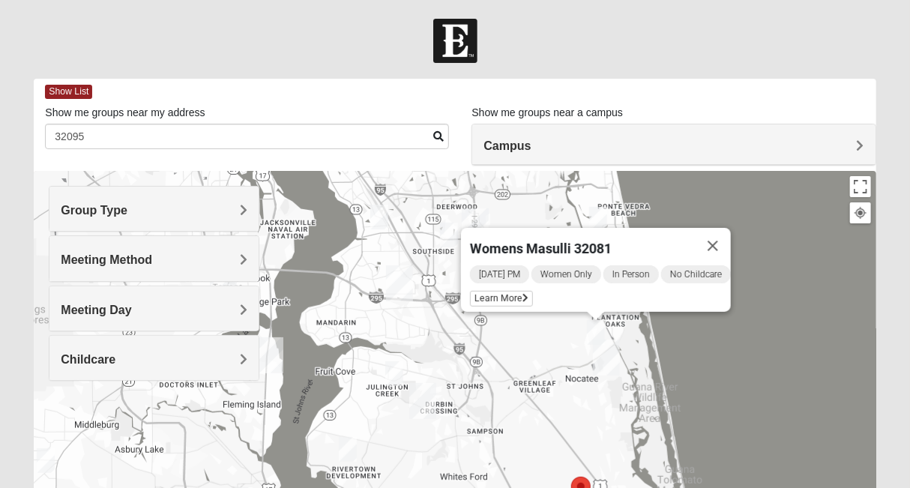
click at [667, 365] on div "Womens Masulli 32081 Tuesday PM Women Only In Person No Childcare Learn More" at bounding box center [455, 471] width 842 height 600
click at [450, 231] on img "Womens Adams/Taunton 32256" at bounding box center [449, 235] width 30 height 37
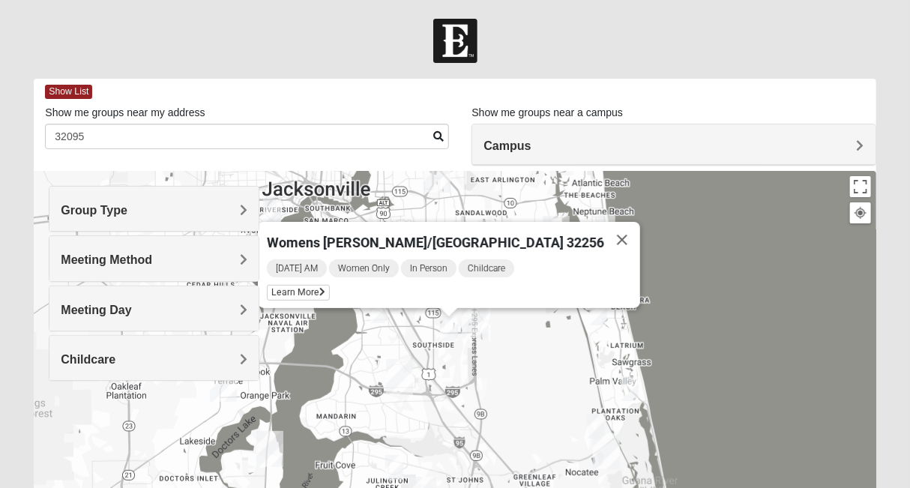
click at [602, 311] on img "Womens Paul 32082" at bounding box center [598, 313] width 30 height 37
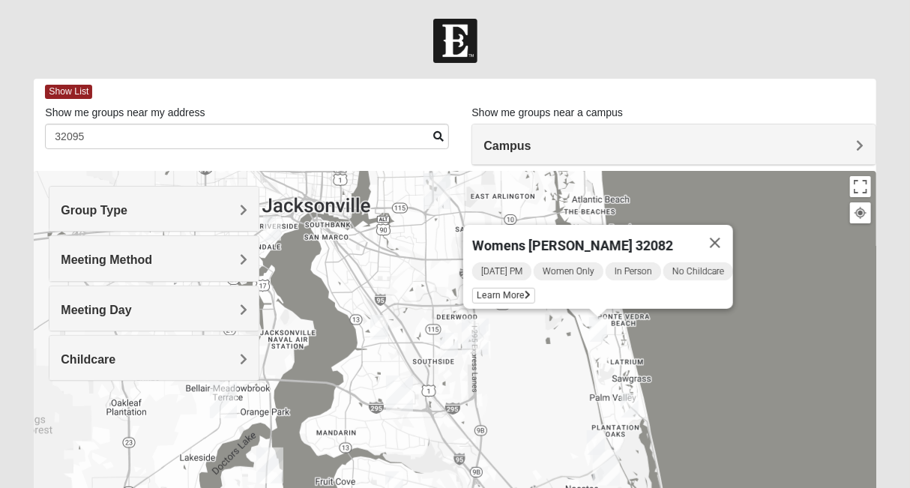
click at [186, 208] on h4 "Group Type" at bounding box center [154, 210] width 187 height 14
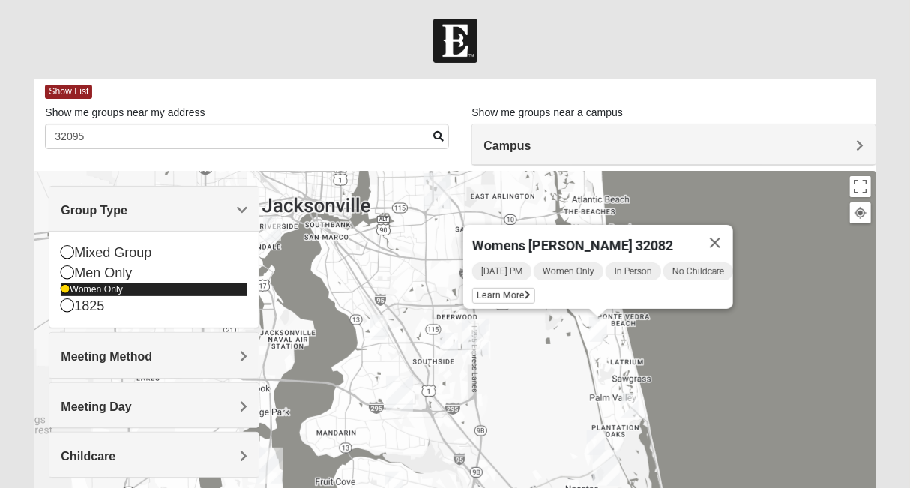
click at [64, 292] on icon at bounding box center [65, 289] width 9 height 9
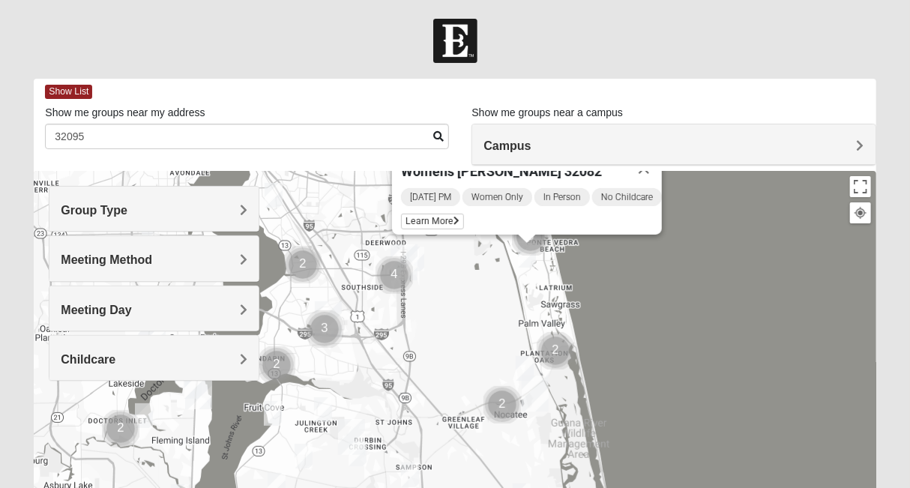
drag, startPoint x: 544, startPoint y: 407, endPoint x: 466, endPoint y: 332, distance: 107.6
click at [466, 332] on div "Womens Paul 32082 Tuesday PM Women Only In Person No Childcare Learn More" at bounding box center [455, 471] width 842 height 600
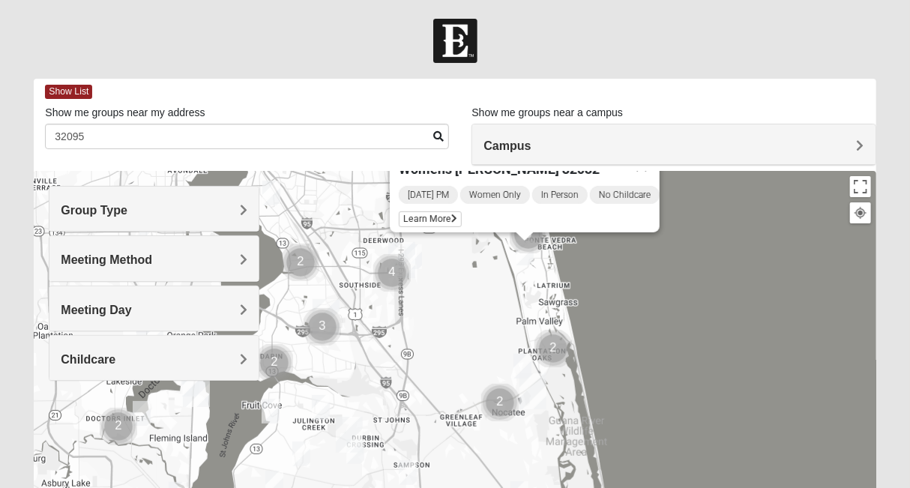
click at [496, 401] on img "Cluster of 2 groups" at bounding box center [499, 402] width 49 height 49
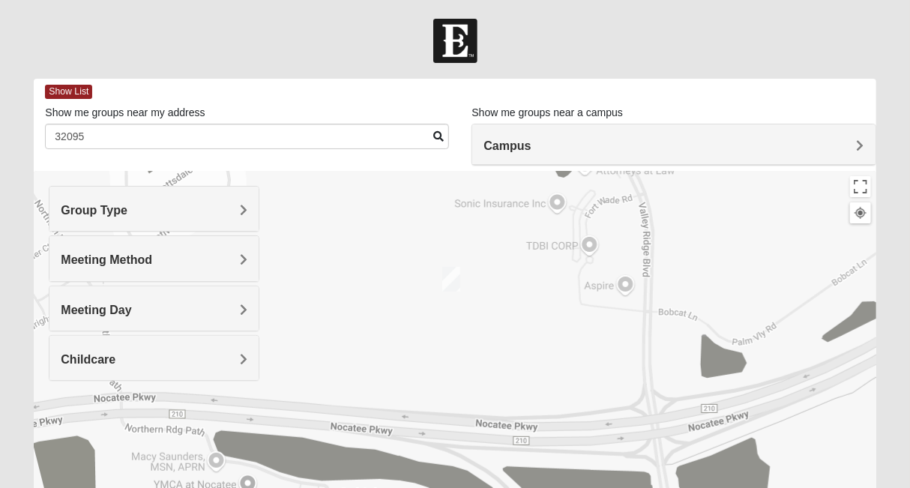
click at [450, 281] on img "Mens Damrow/Walsh 32082" at bounding box center [451, 279] width 30 height 37
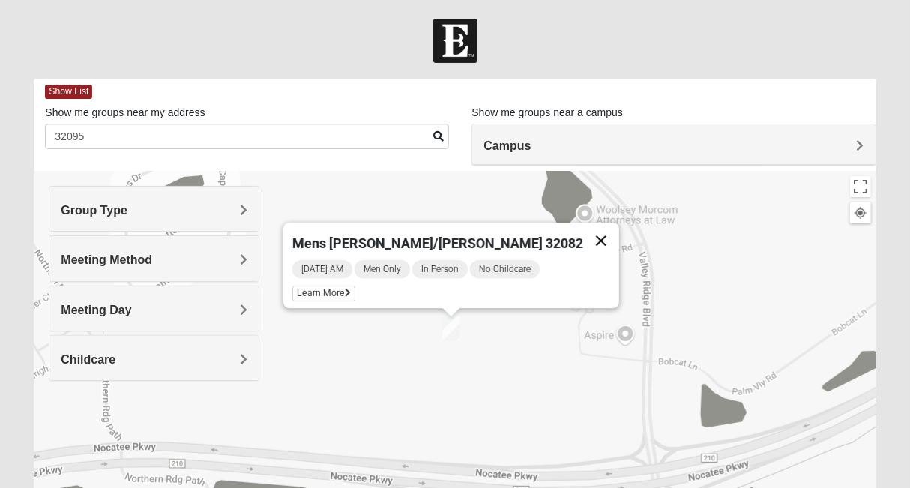
click at [583, 228] on button "Close" at bounding box center [601, 241] width 36 height 36
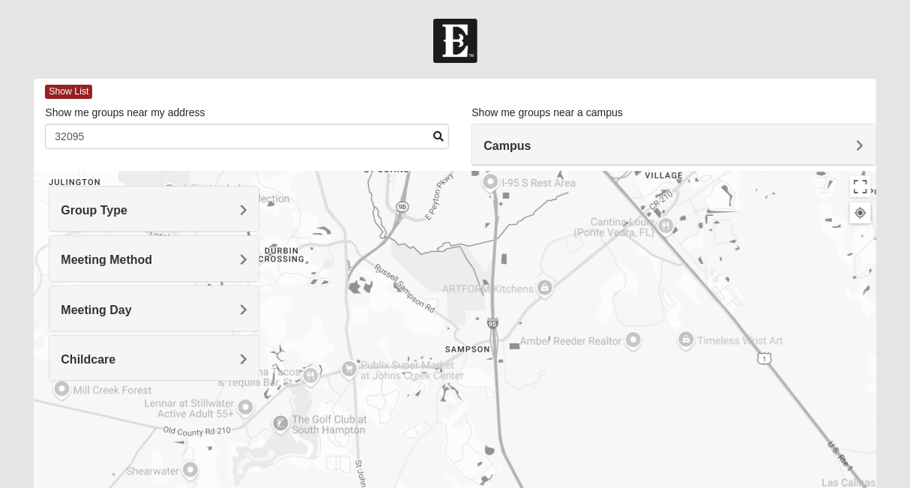
drag, startPoint x: 521, startPoint y: 356, endPoint x: 681, endPoint y: 105, distance: 297.7
click at [681, 105] on div "Show List Loading Groups Keywords Filter Additional Filters Campus Arlington Ba…" at bounding box center [455, 425] width 842 height 692
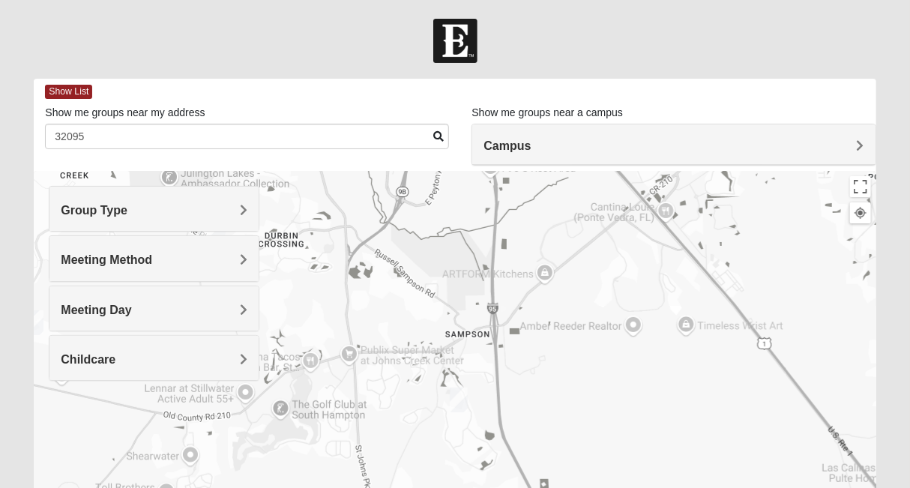
click at [442, 344] on div at bounding box center [455, 471] width 842 height 600
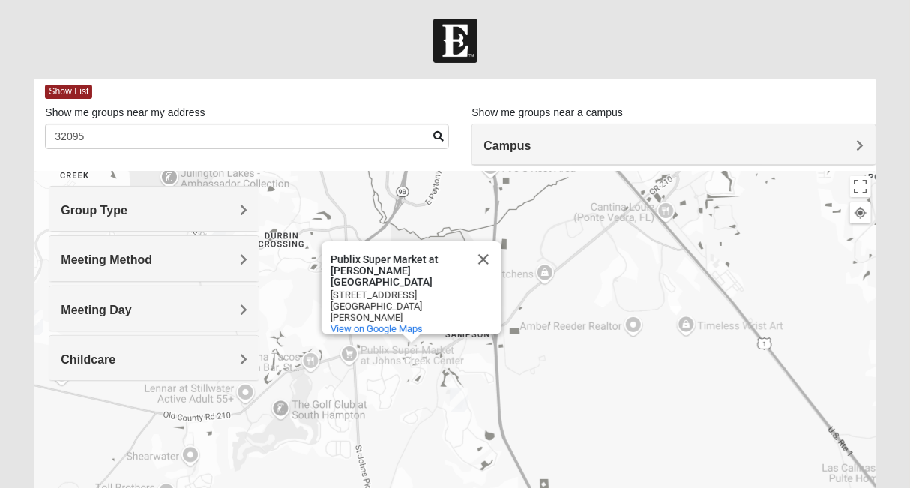
click at [459, 398] on img "1825 Mixed Lovin/Hale 32092" at bounding box center [459, 400] width 30 height 37
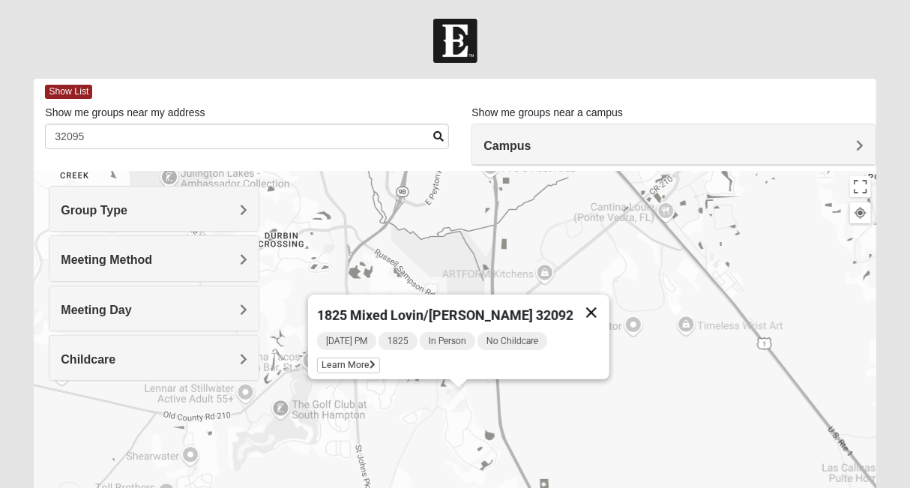
click at [574, 298] on button "Close" at bounding box center [592, 313] width 36 height 36
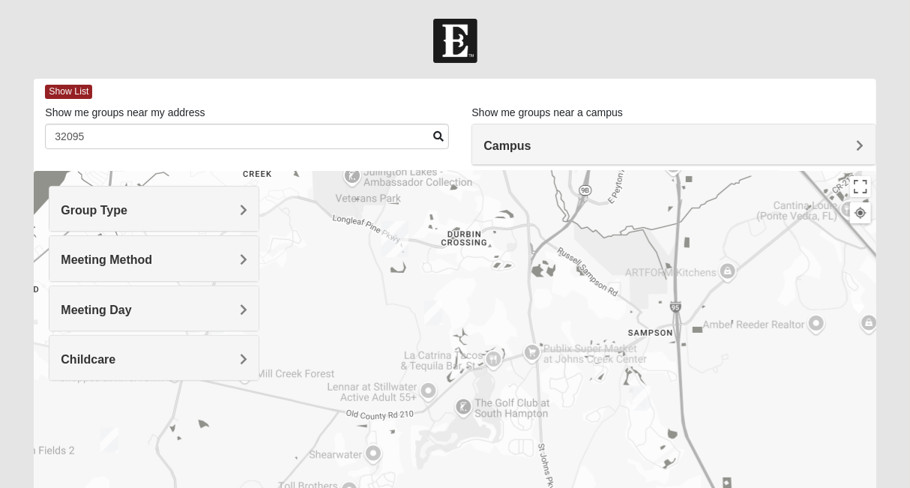
drag, startPoint x: 424, startPoint y: 334, endPoint x: 609, endPoint y: 332, distance: 185.2
click at [609, 332] on div at bounding box center [455, 471] width 842 height 600
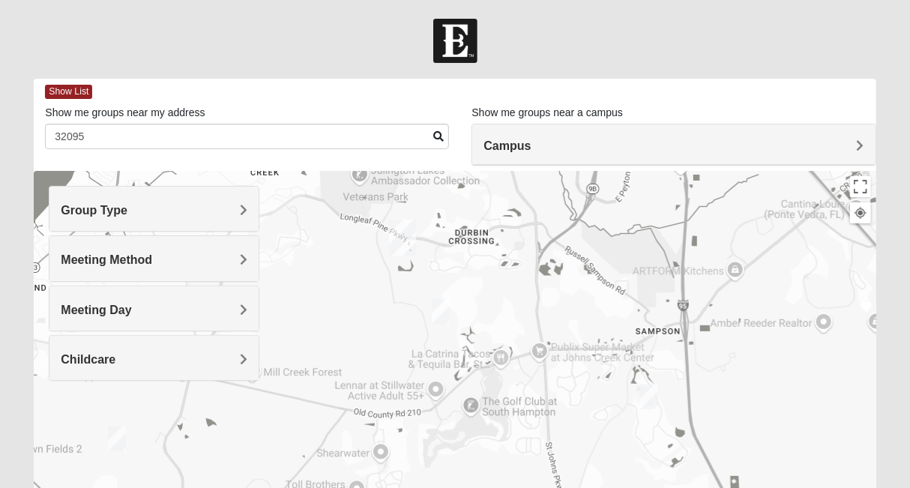
click at [443, 308] on img "Mens McClafferty 32095" at bounding box center [441, 311] width 30 height 37
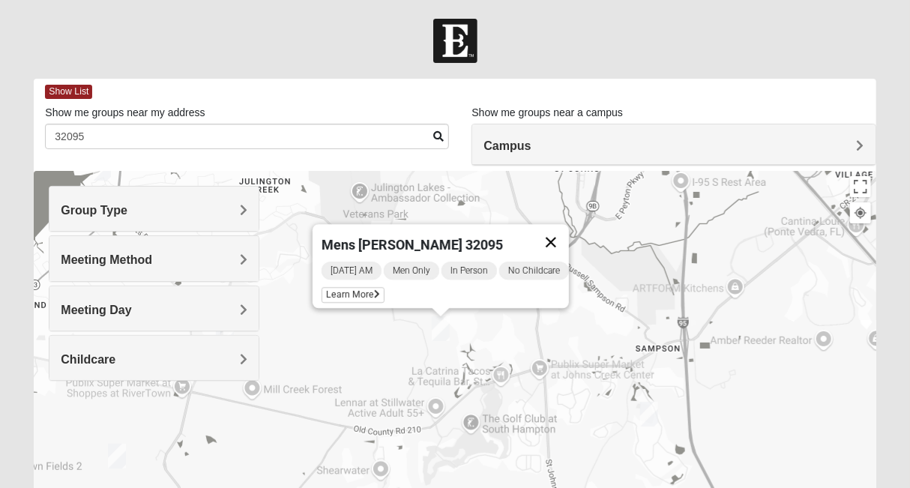
click at [559, 228] on button "Close" at bounding box center [551, 242] width 36 height 36
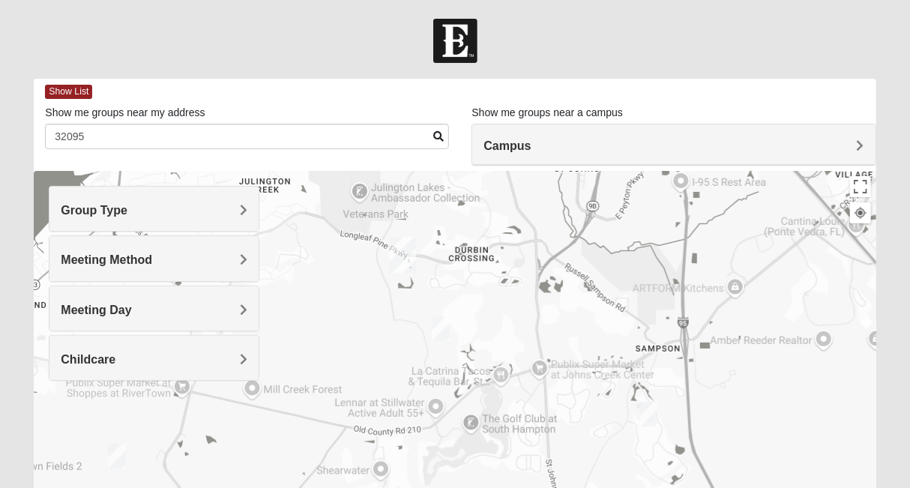
click at [118, 450] on img "Womens Caro 32259" at bounding box center [117, 456] width 30 height 37
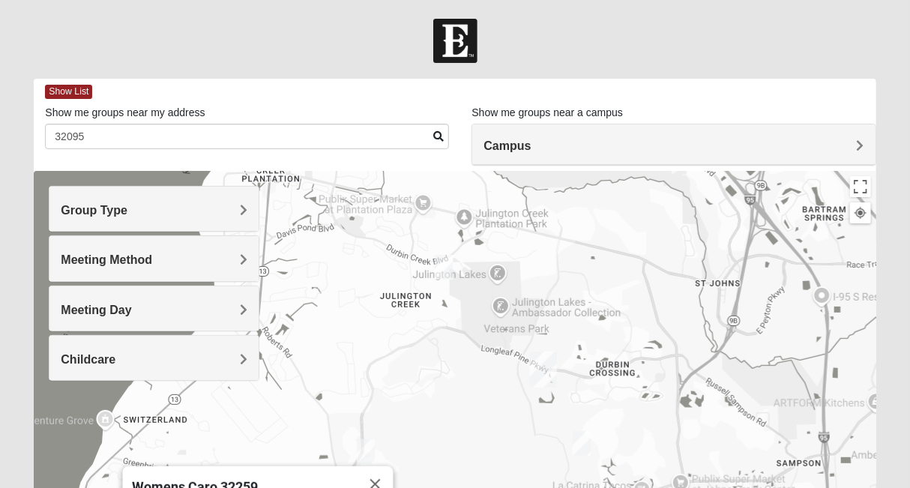
drag, startPoint x: 447, startPoint y: 313, endPoint x: 484, endPoint y: 436, distance: 129.1
click at [484, 436] on div "Womens Caro 32259 Tuesday AM Women Only In Person No Childcare Learn More" at bounding box center [455, 471] width 842 height 600
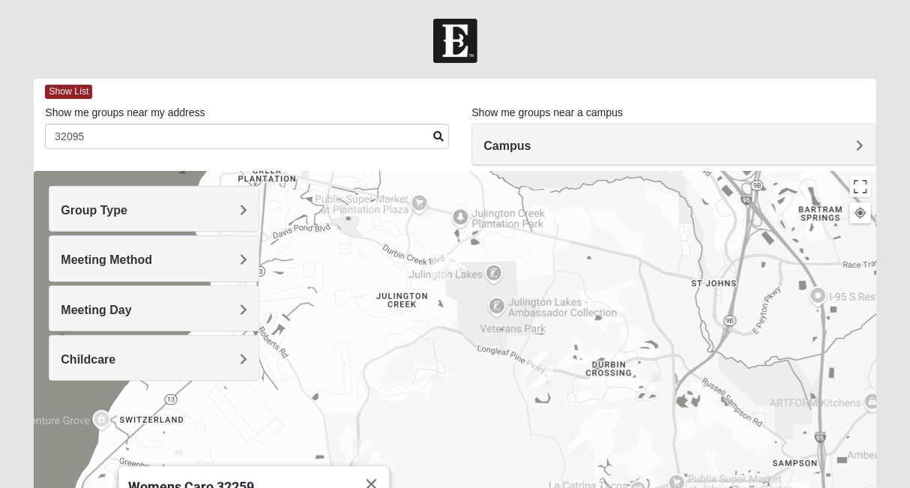
click at [442, 277] on img "Womens Iliff 32259" at bounding box center [440, 267] width 30 height 37
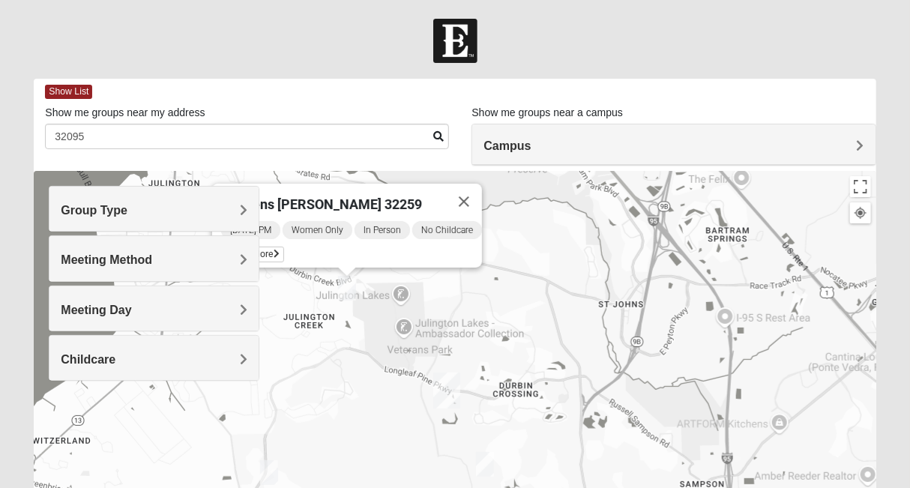
drag, startPoint x: 633, startPoint y: 362, endPoint x: 512, endPoint y: 313, distance: 130.5
click at [512, 313] on div "Womens Iliff 32259 Tuesday PM Women Only In Person No Childcare Learn More" at bounding box center [455, 471] width 842 height 600
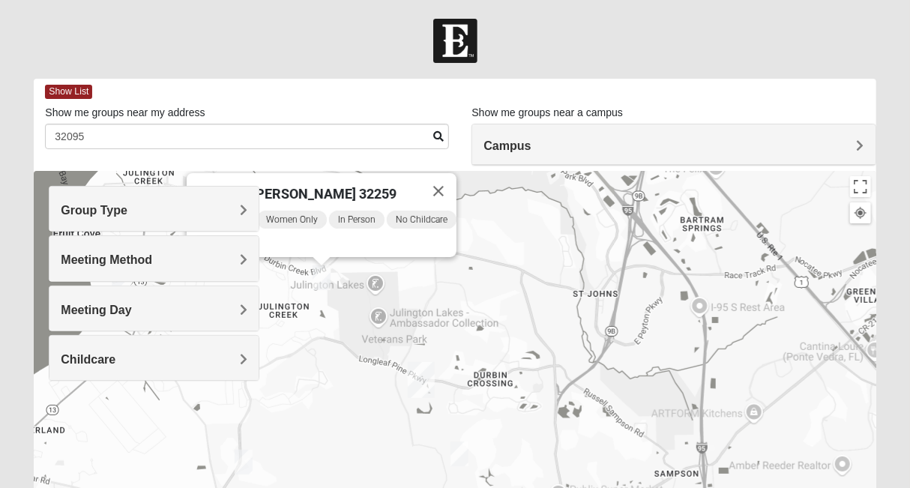
click at [564, 307] on div "Womens Iliff 32259 Tuesday PM Women Only In Person No Childcare Learn More" at bounding box center [455, 471] width 842 height 600
click at [420, 382] on img "St. Johns" at bounding box center [421, 380] width 39 height 48
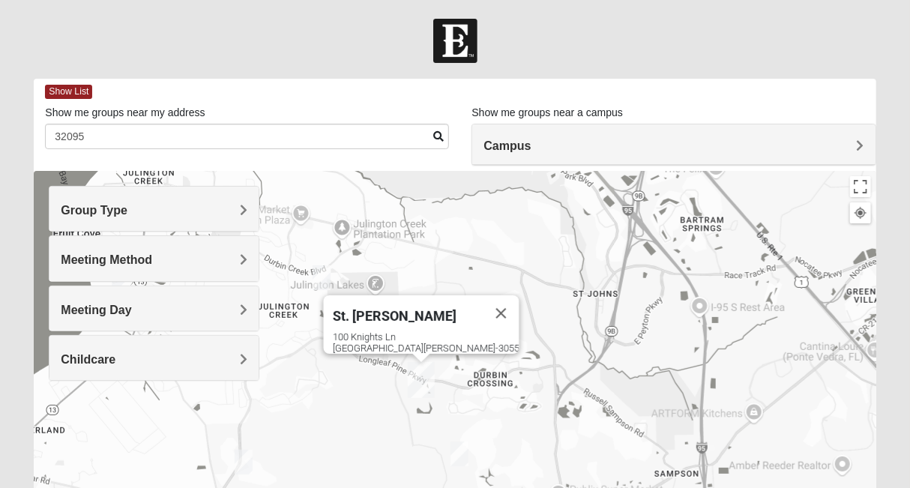
click at [571, 347] on div "St. Johns 100 Knights Ln St Johns, FL 32259-3055" at bounding box center [455, 471] width 842 height 600
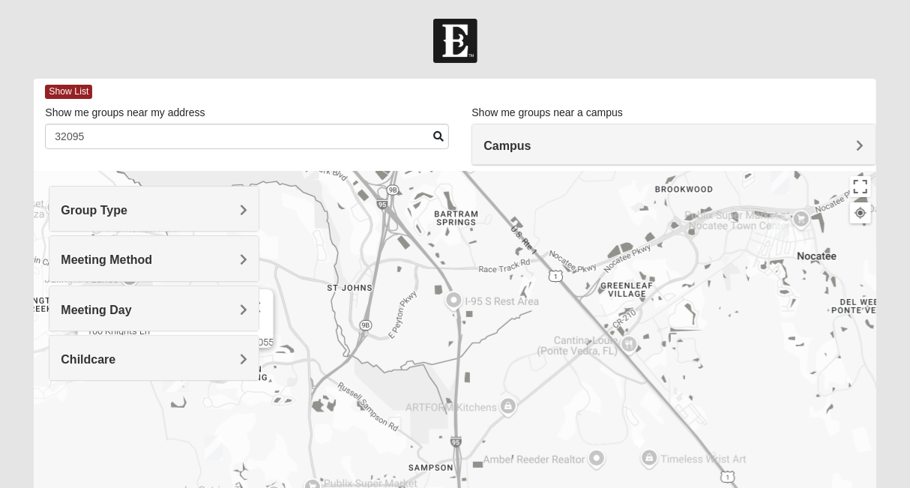
drag, startPoint x: 571, startPoint y: 347, endPoint x: 318, endPoint y: 342, distance: 252.7
click at [318, 342] on div "St. Johns 100 Knights Ln St Johns, FL 32259-3055" at bounding box center [455, 471] width 842 height 600
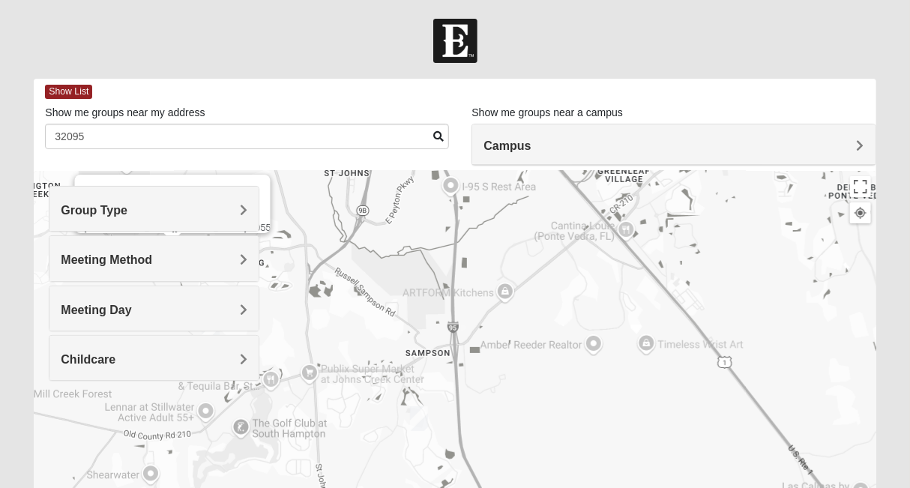
drag, startPoint x: 564, startPoint y: 424, endPoint x: 556, endPoint y: 304, distance: 119.5
click at [556, 304] on div "St. Johns 100 Knights Ln St Johns, FL 32259-3055" at bounding box center [455, 471] width 842 height 600
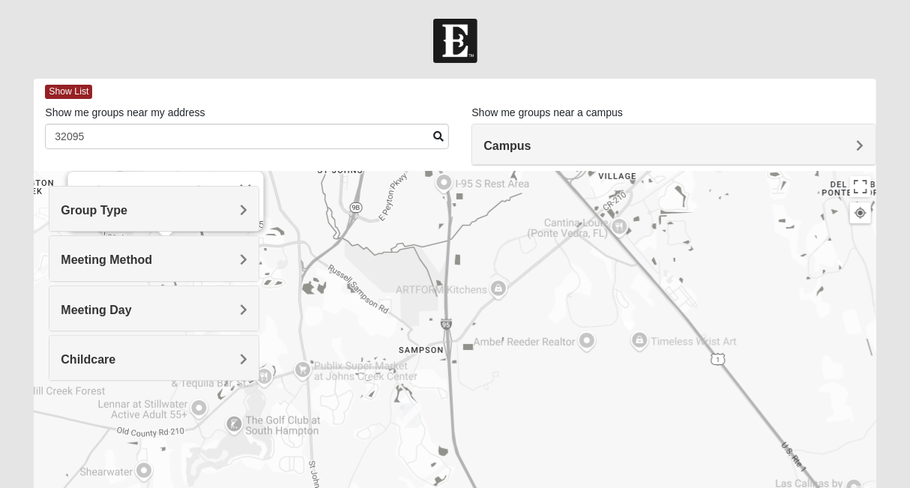
click at [590, 346] on div "St. Johns 100 Knights Ln St Johns, FL 32259-3055" at bounding box center [455, 471] width 842 height 600
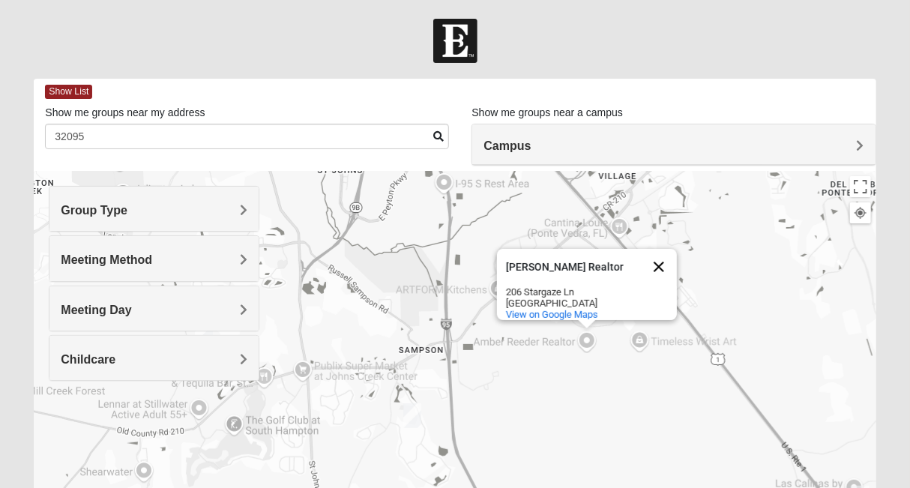
click at [664, 256] on button "Close" at bounding box center [659, 267] width 36 height 36
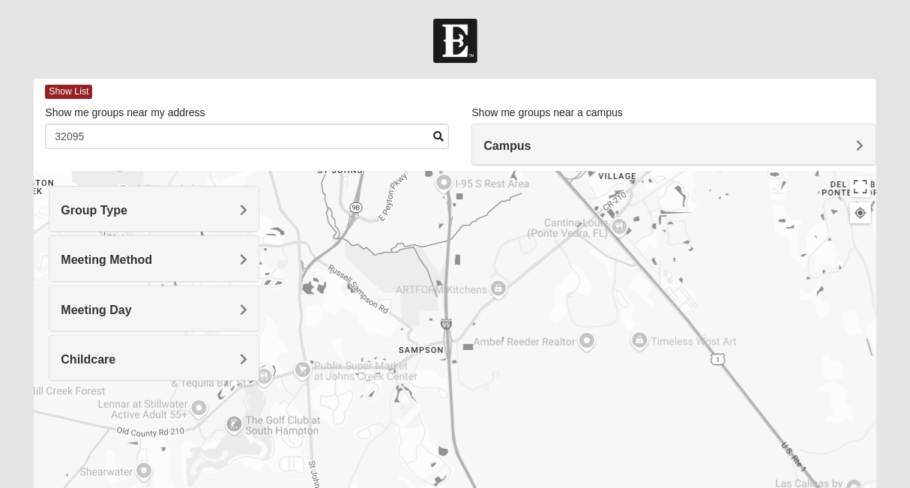
click at [573, 312] on div at bounding box center [455, 471] width 842 height 600
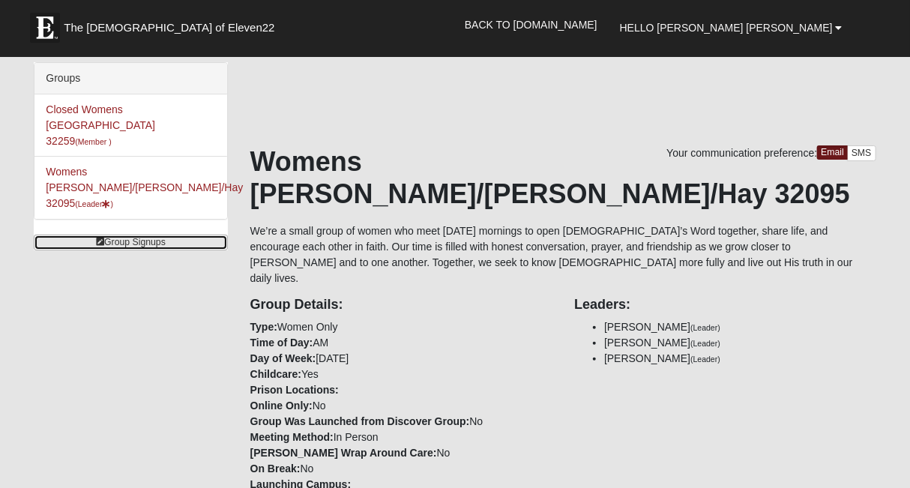
click at [112, 235] on link "Group Signups" at bounding box center [130, 243] width 193 height 16
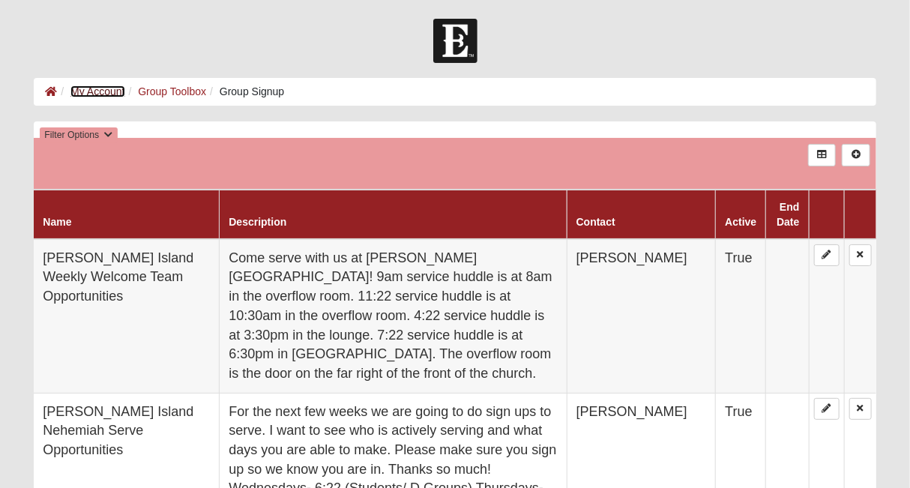
click at [96, 90] on link "My Account" at bounding box center [97, 91] width 54 height 12
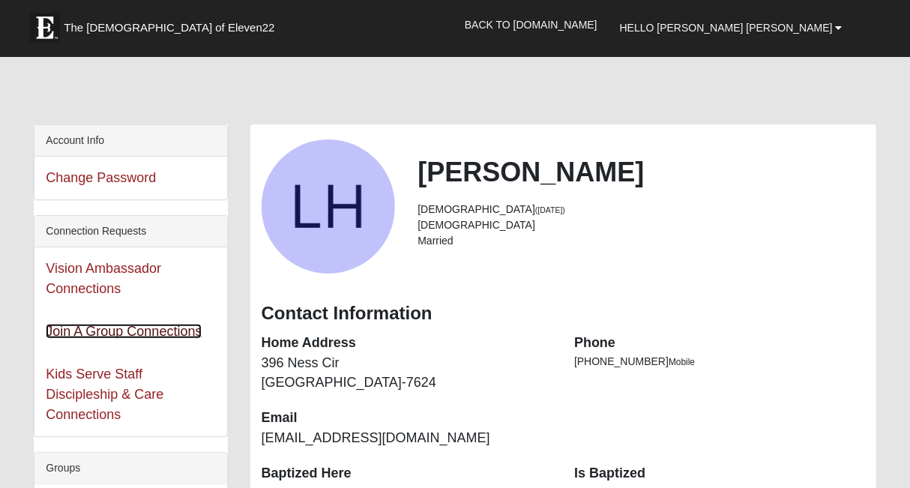
click at [79, 334] on link "Join A Group Connections" at bounding box center [124, 331] width 156 height 15
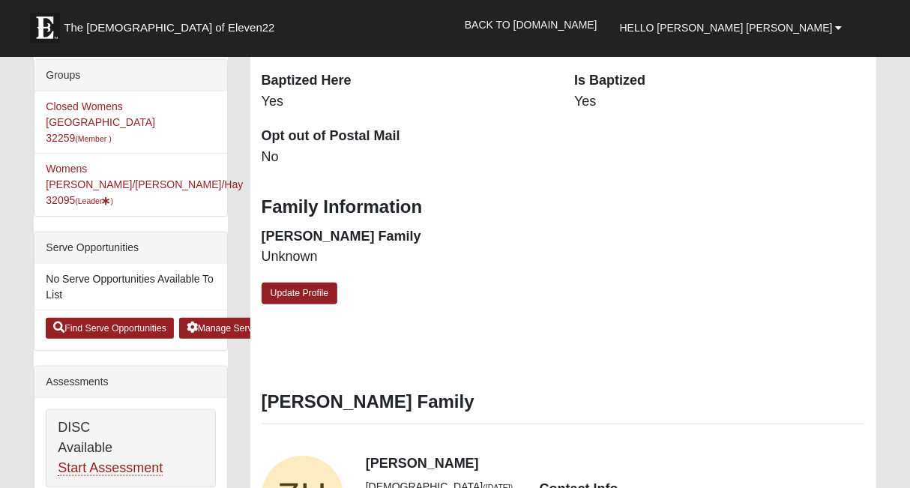
scroll to position [392, 0]
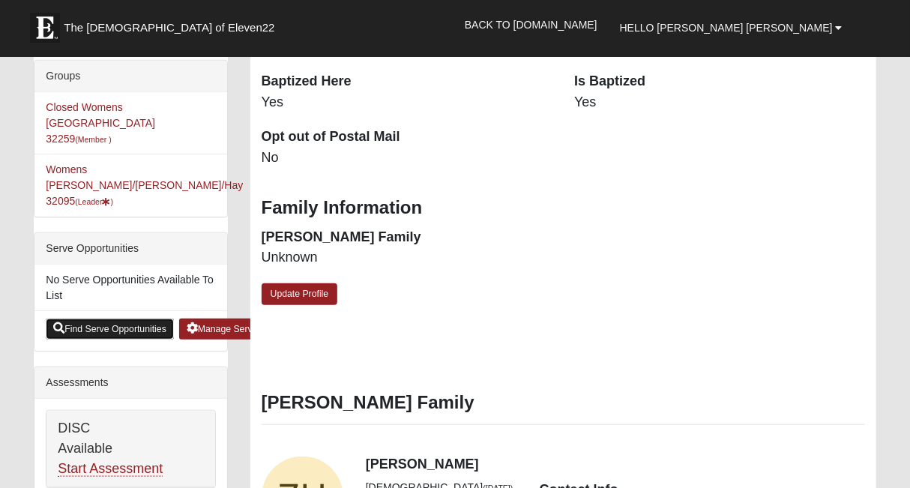
click at [93, 319] on link "Find Serve Opportunities" at bounding box center [110, 329] width 128 height 21
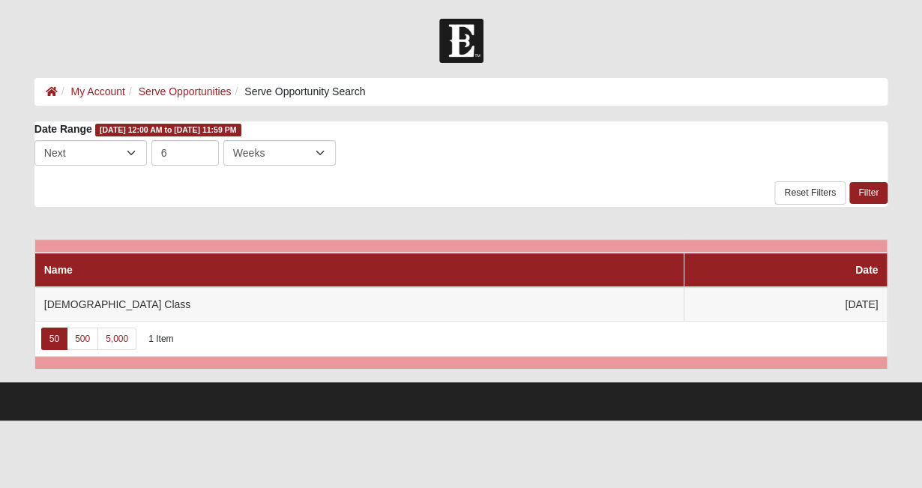
click at [414, 185] on div "Date Range [DATE] 12:00 AM to [DATE] 11:59 PM Last Next 6 Day Week Month Days W…" at bounding box center [461, 163] width 854 height 85
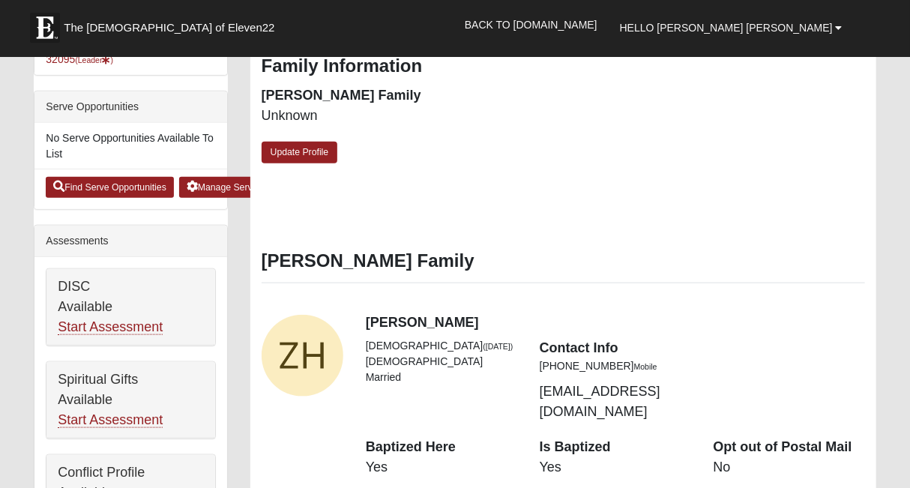
scroll to position [540, 0]
